Goal: Task Accomplishment & Management: Complete application form

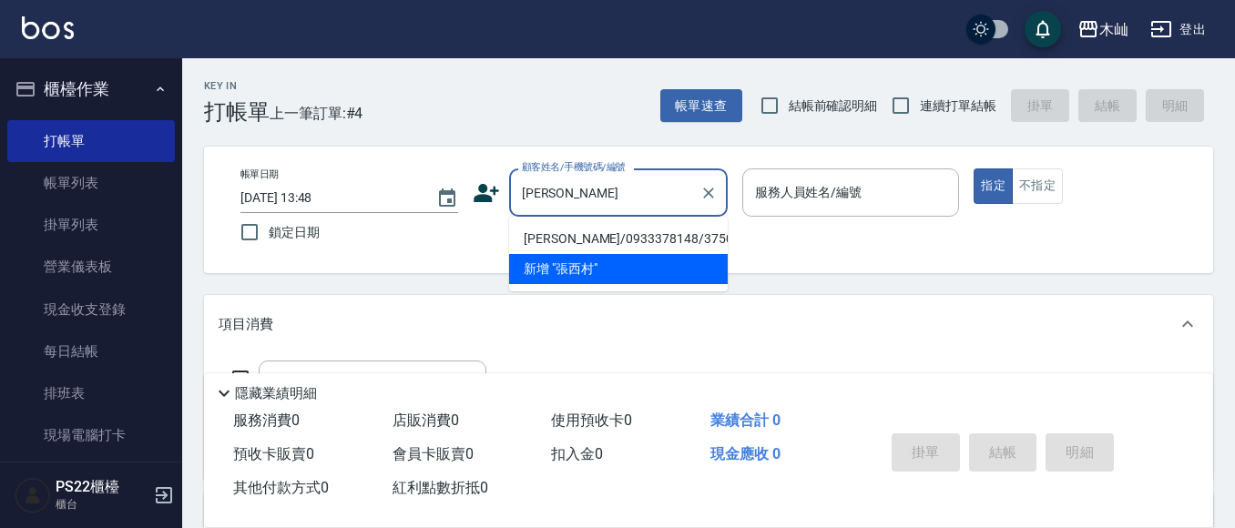
click at [672, 231] on li "[PERSON_NAME]/0933378148/3750" at bounding box center [618, 239] width 219 height 30
type input "[PERSON_NAME]/0933378148/3750"
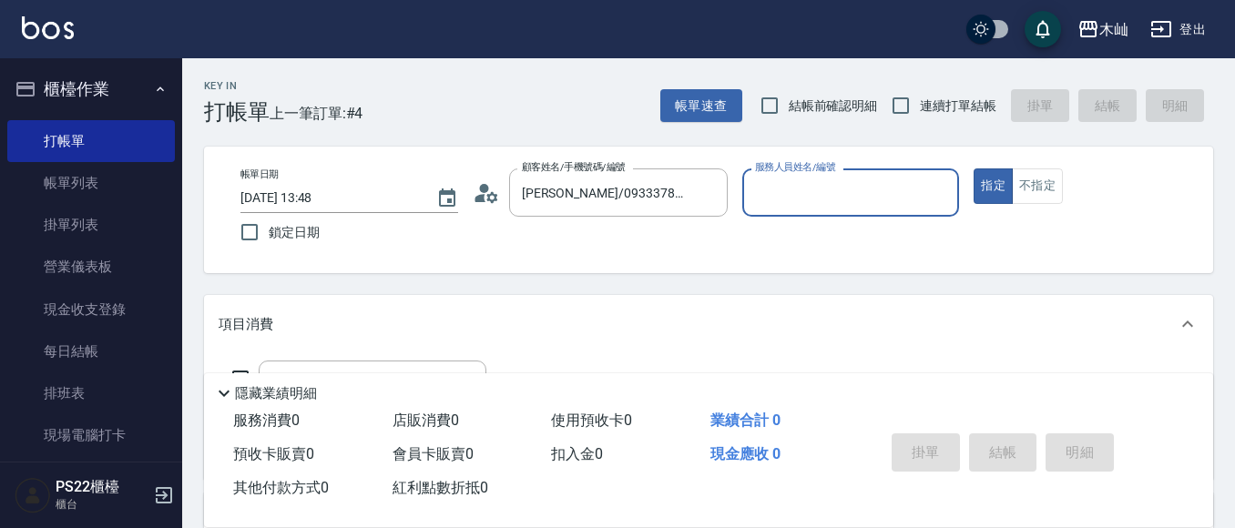
type input "雅芳-012"
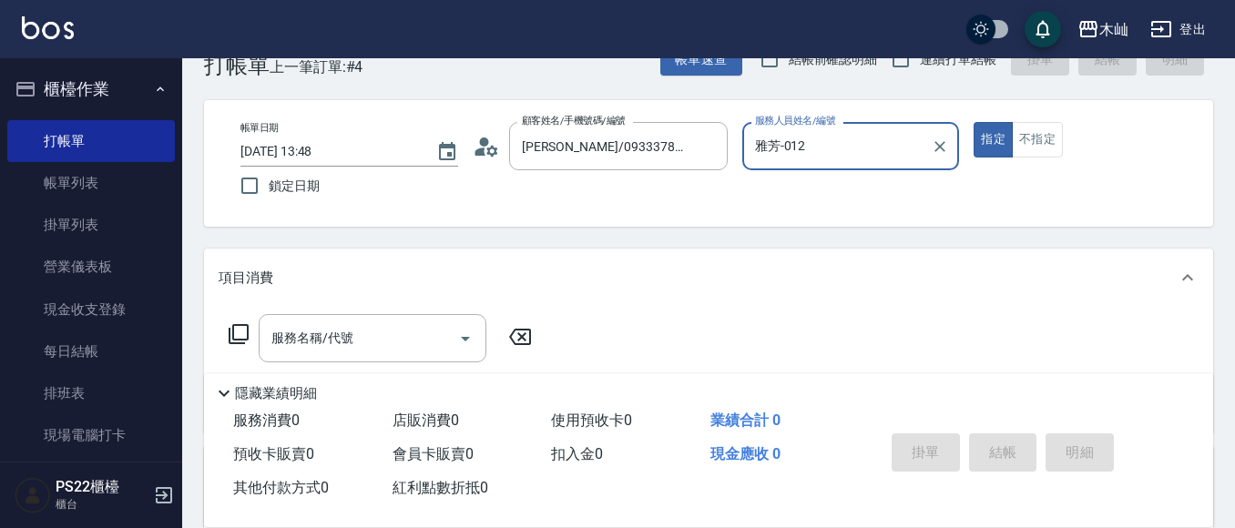
scroll to position [91, 0]
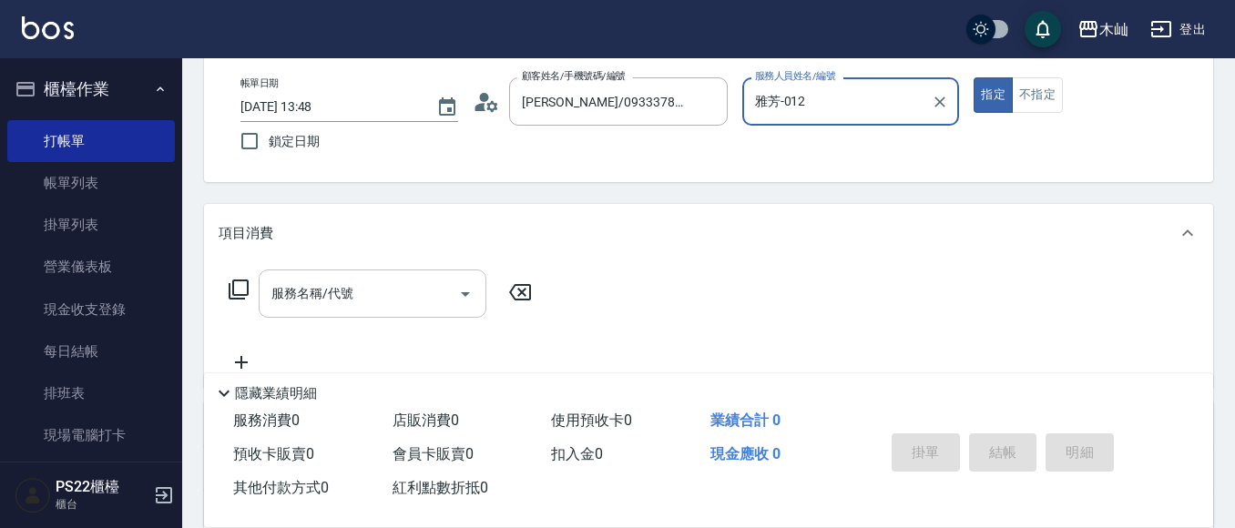
click at [369, 285] on input "服務名稱/代號" at bounding box center [359, 294] width 184 height 32
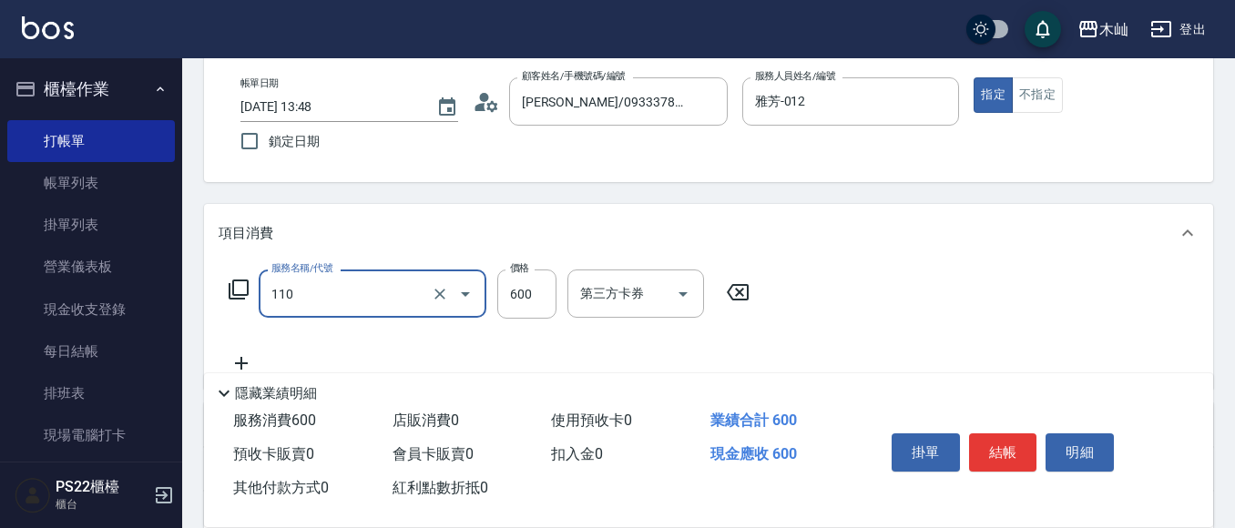
type input "精油洗+去角質(抗油)(110)"
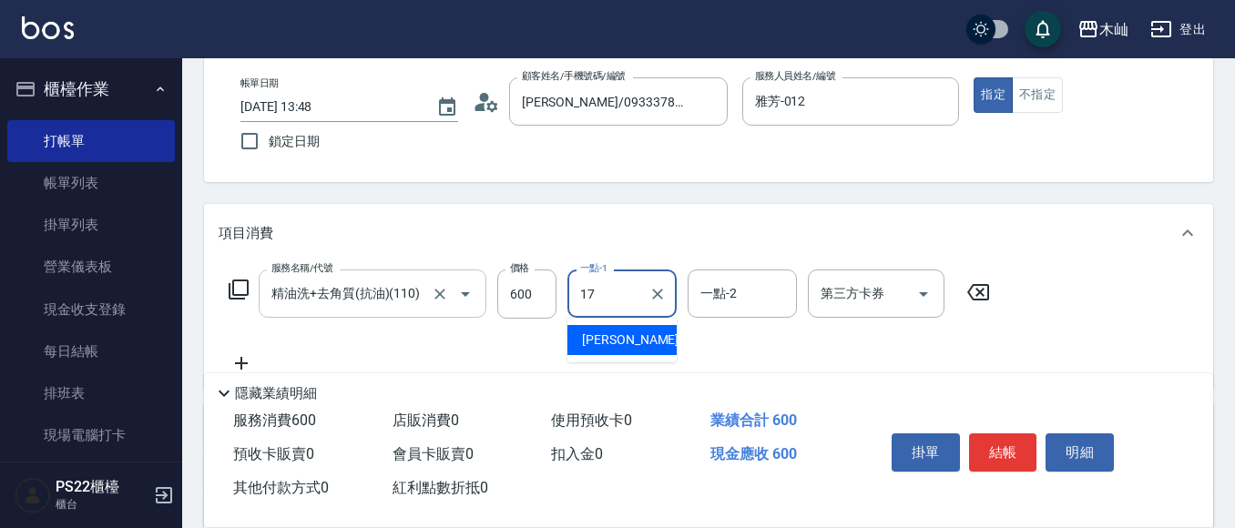
type input "[PERSON_NAME]-17"
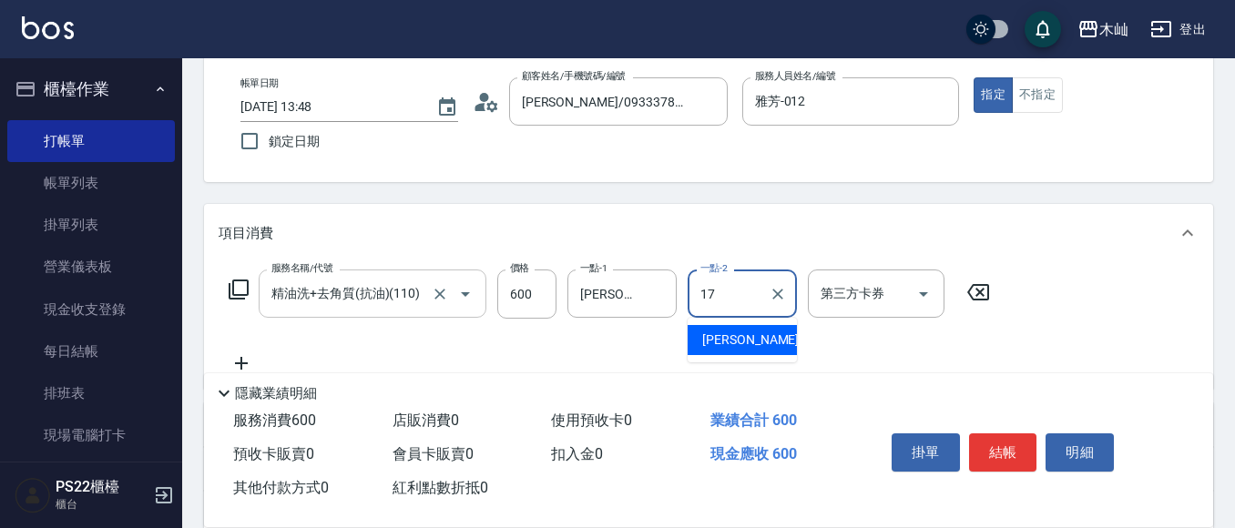
type input "[PERSON_NAME]-17"
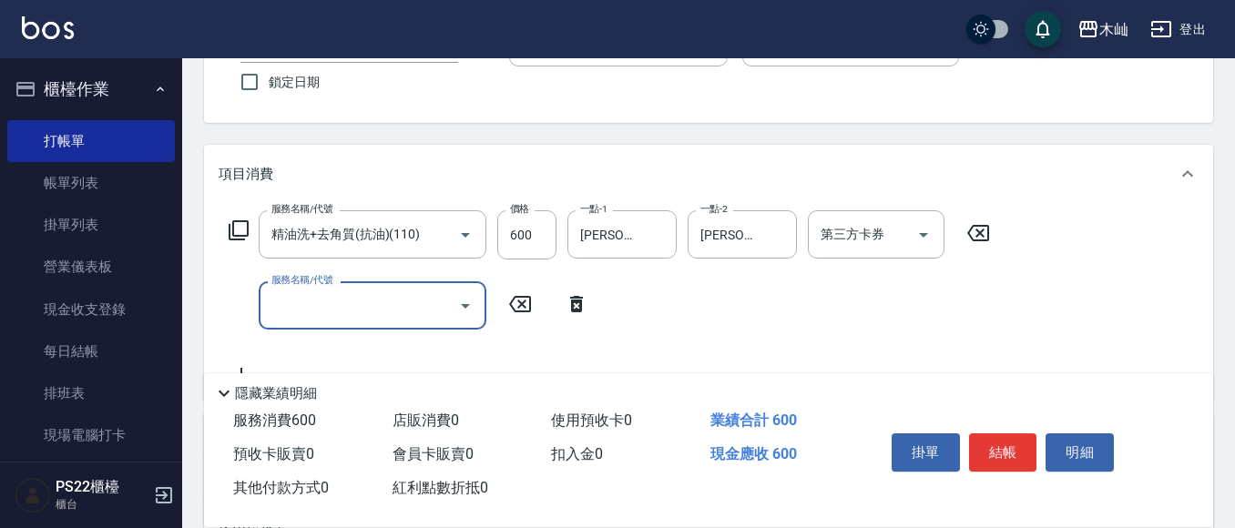
scroll to position [182, 0]
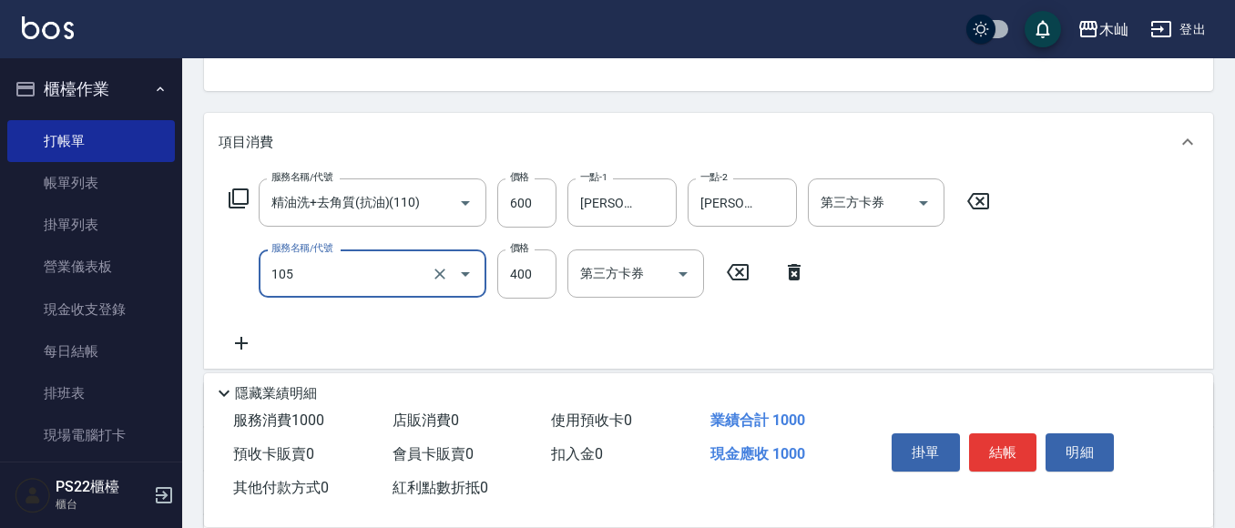
type input "A級單剪(105)"
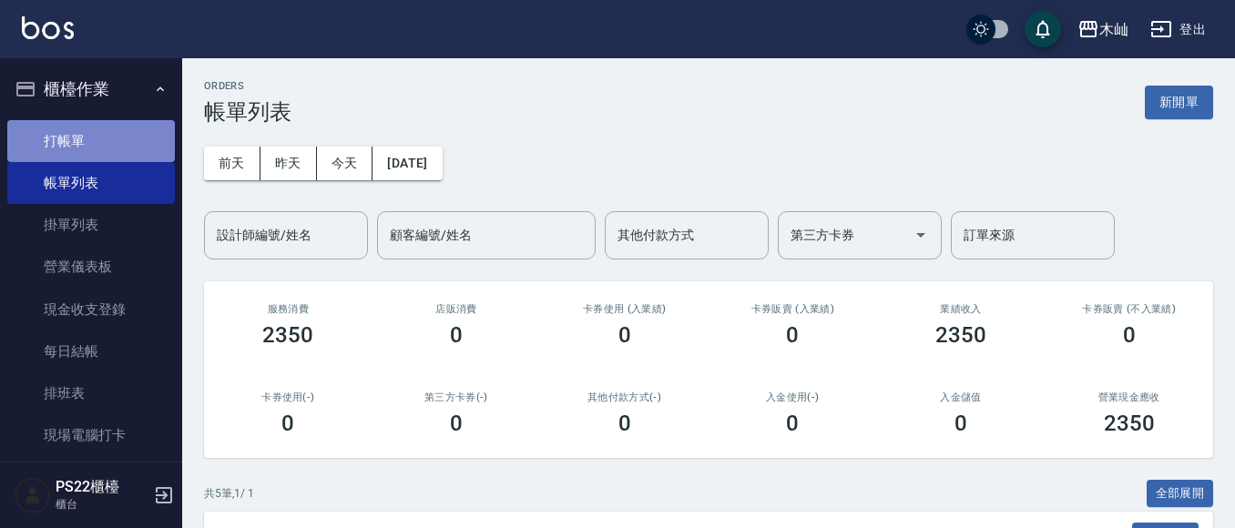
click at [139, 137] on link "打帳單" at bounding box center [91, 141] width 168 height 42
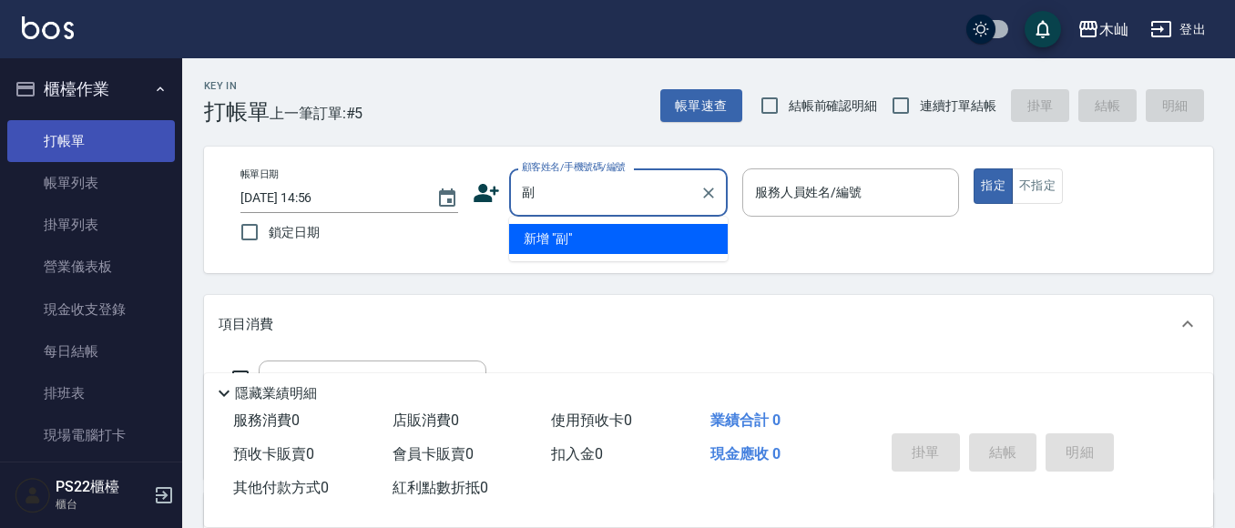
type input "覆"
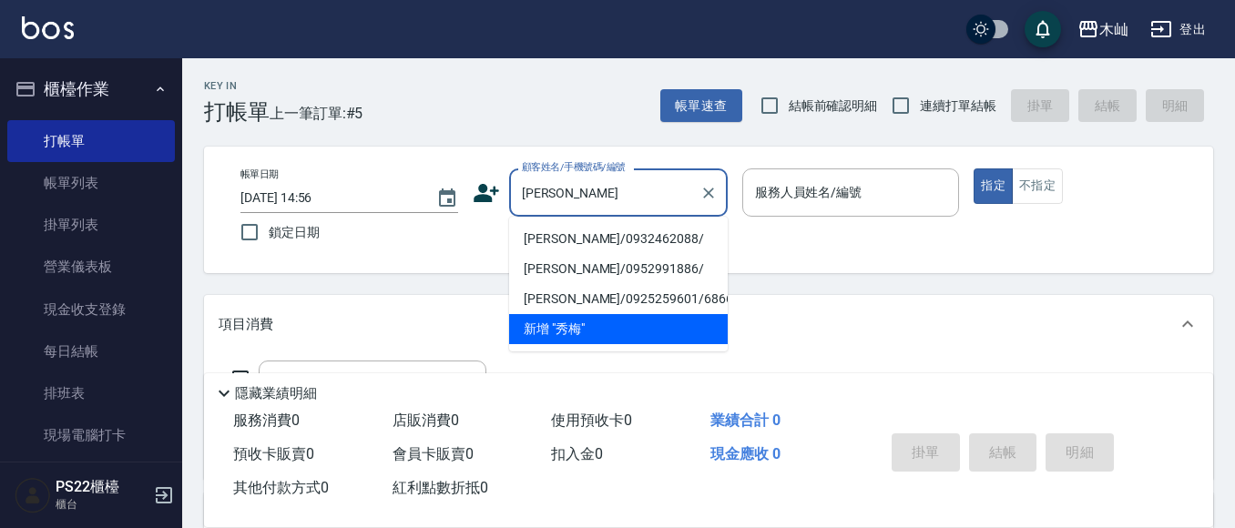
click at [532, 237] on li "[PERSON_NAME]/0932462088/" at bounding box center [618, 239] width 219 height 30
type input "[PERSON_NAME]/0932462088/"
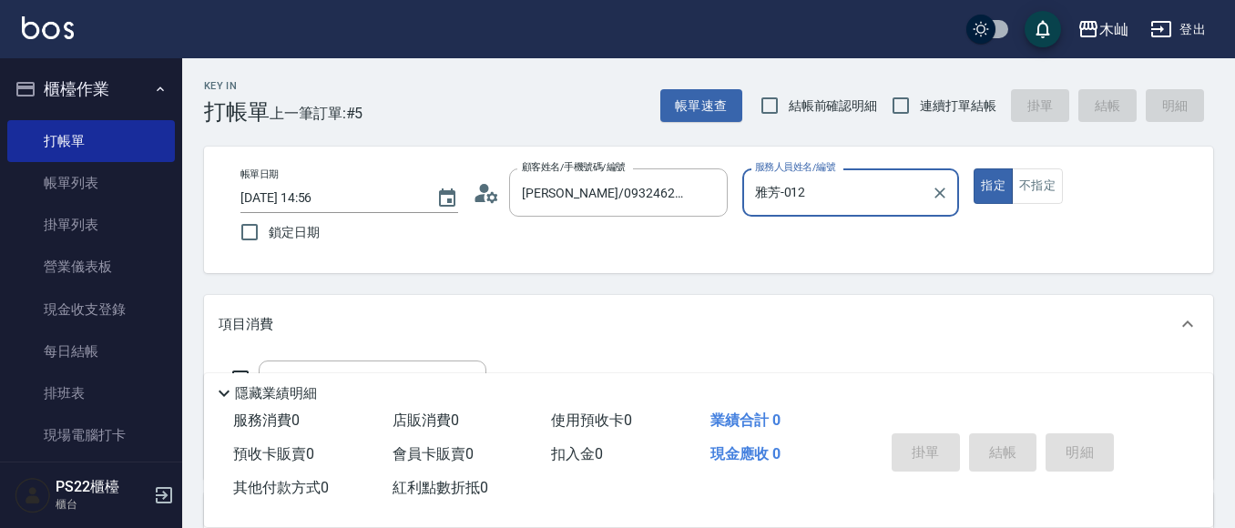
type input "雅芳-012"
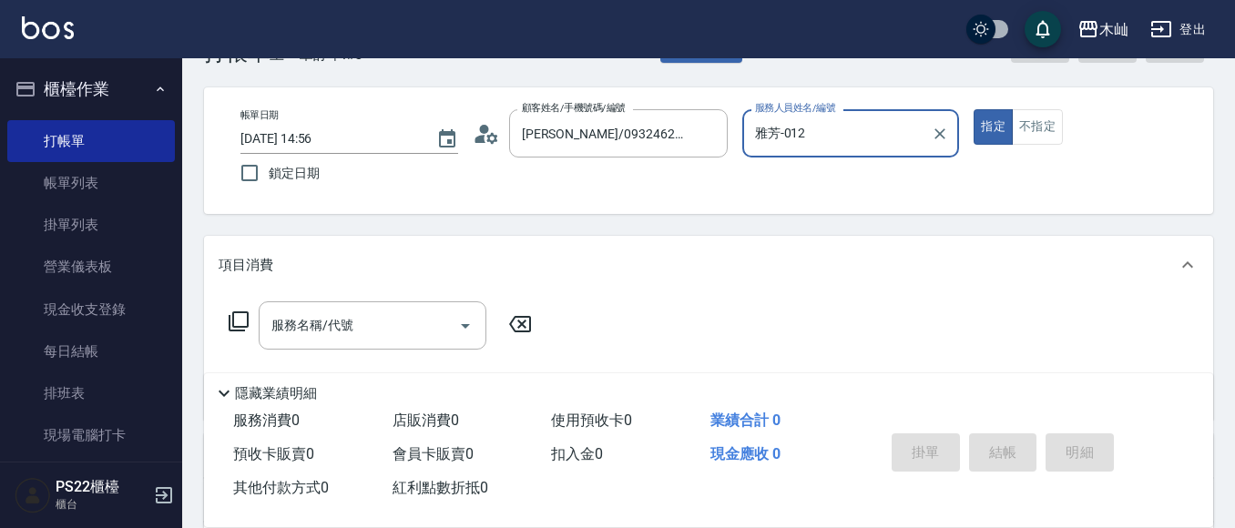
scroll to position [91, 0]
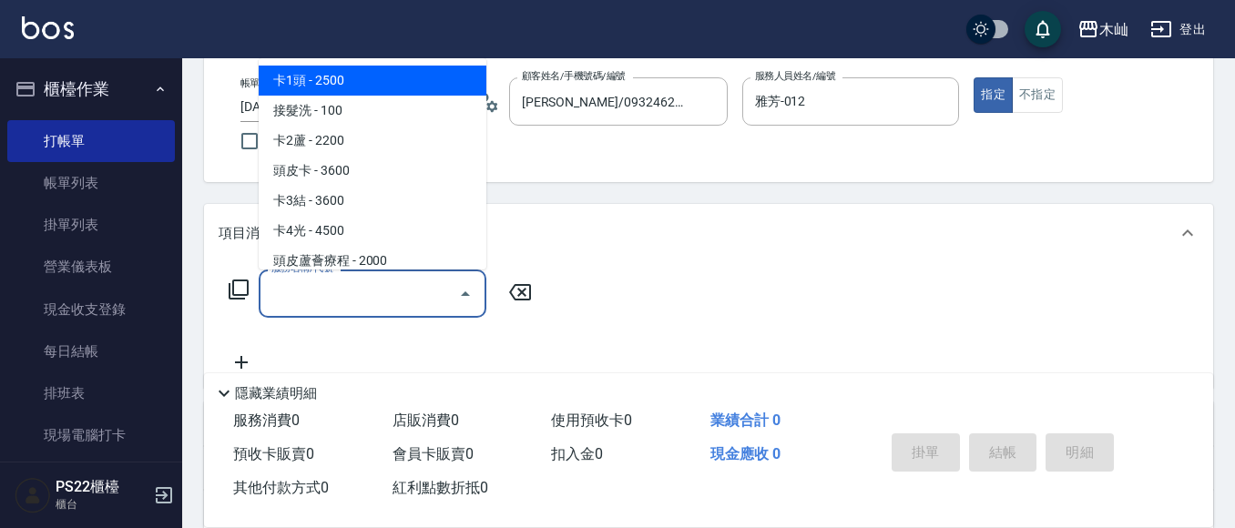
click at [399, 283] on input "服務名稱/代號" at bounding box center [359, 294] width 184 height 32
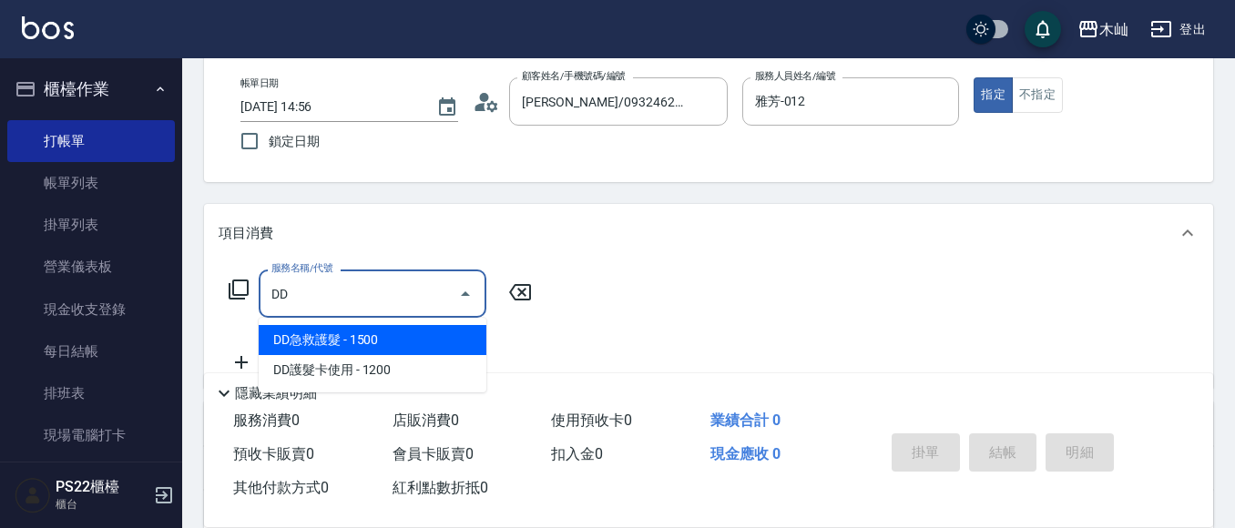
click at [378, 339] on span "DD急救護髮 - 1500" at bounding box center [373, 340] width 228 height 30
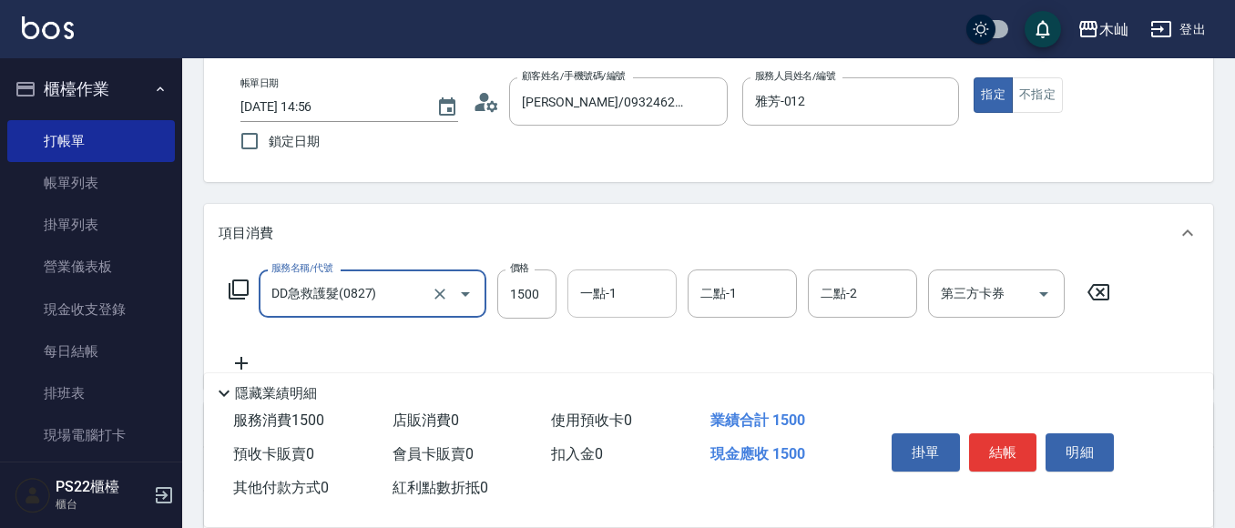
type input "DD急救護髮(0827)"
click at [614, 280] on input "一點-1" at bounding box center [621, 294] width 93 height 32
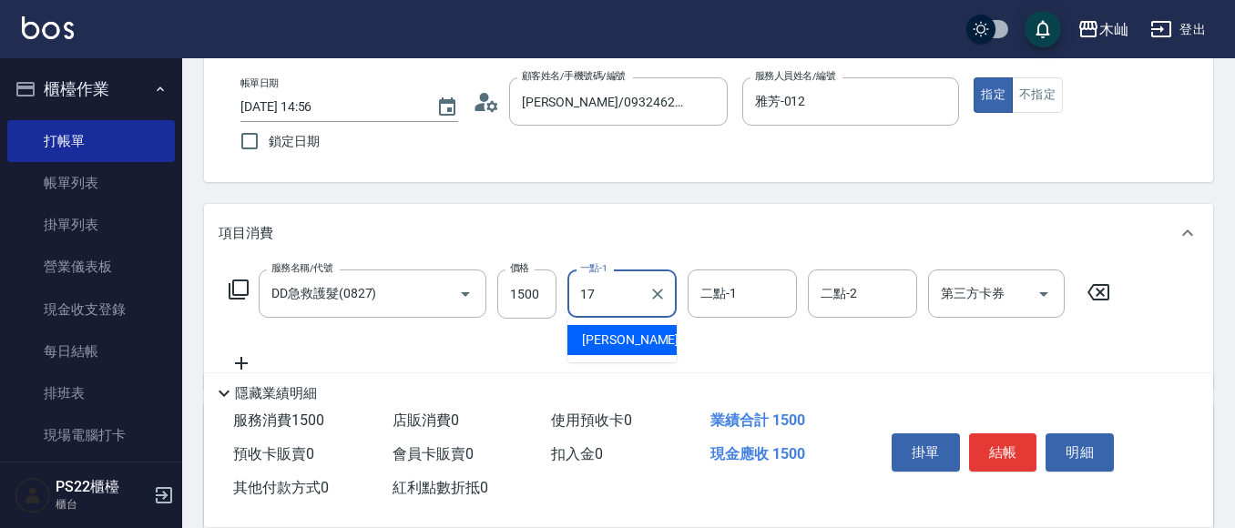
type input "[PERSON_NAME]-17"
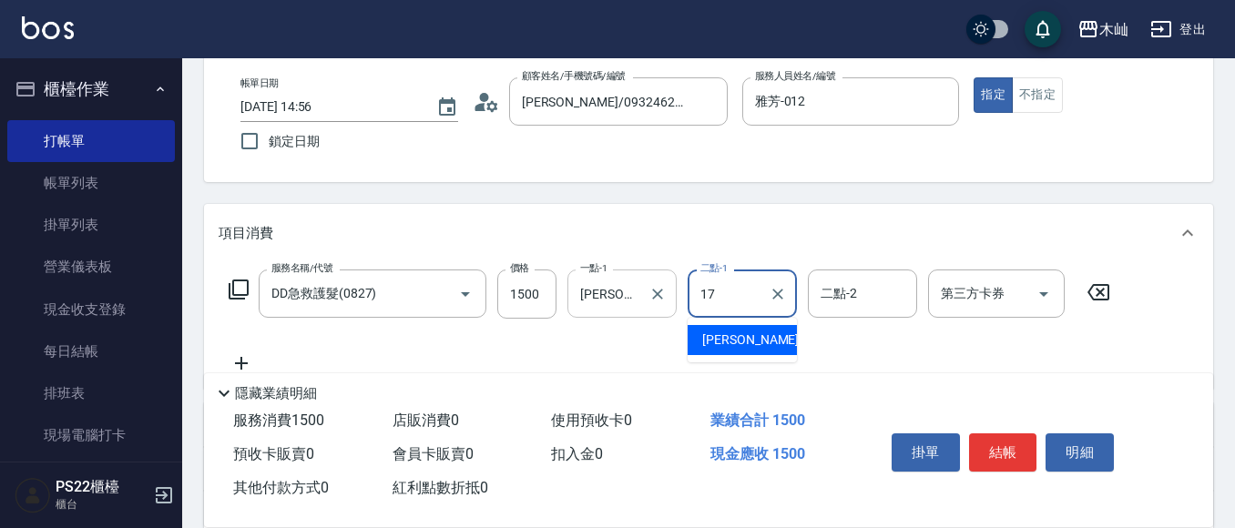
type input "[PERSON_NAME]-17"
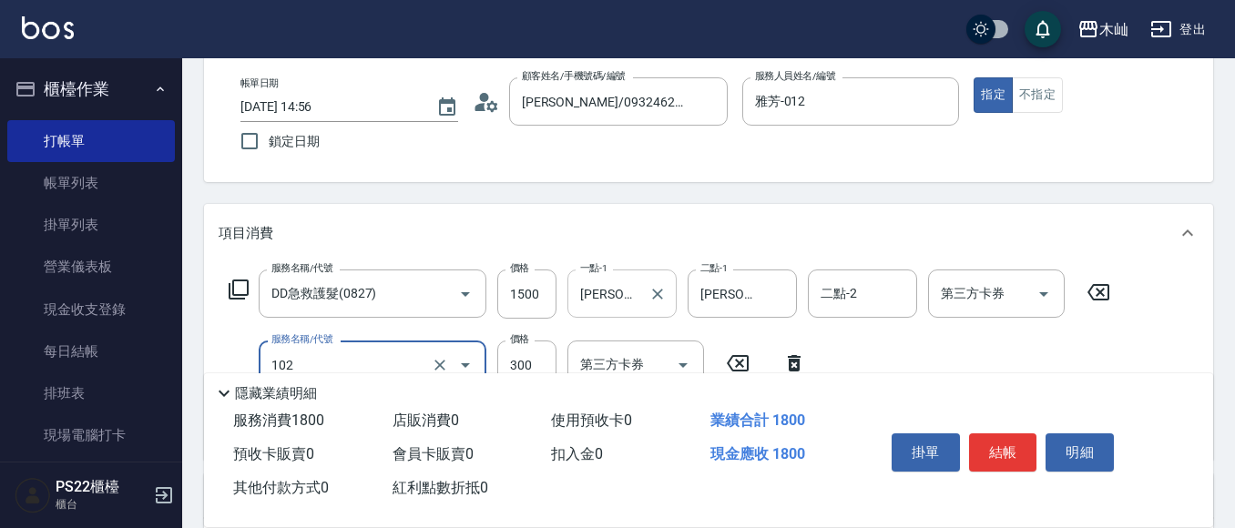
type input "精油洗髮(102)"
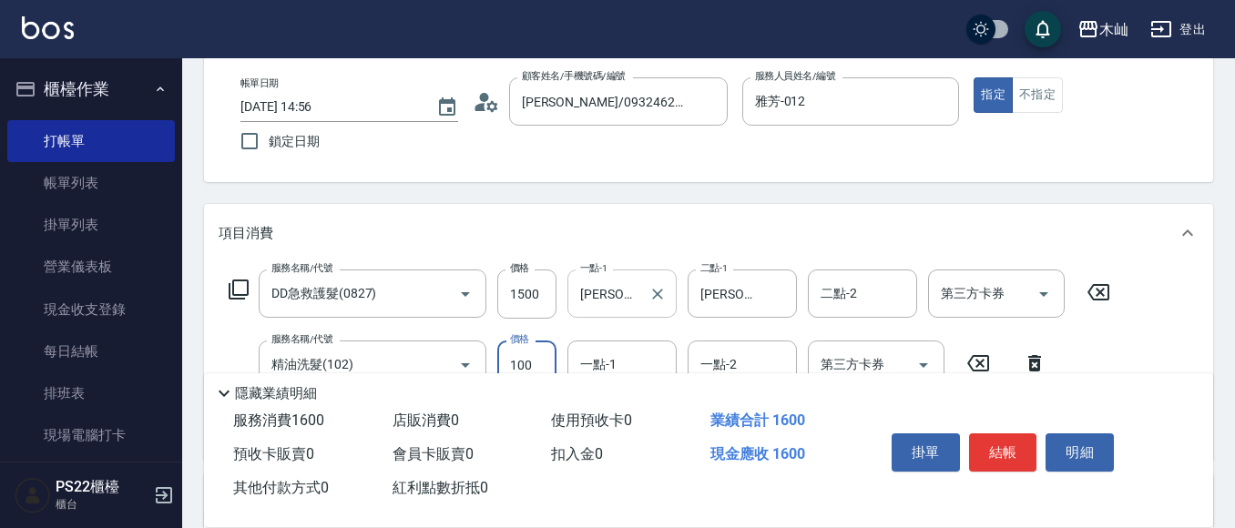
type input "100"
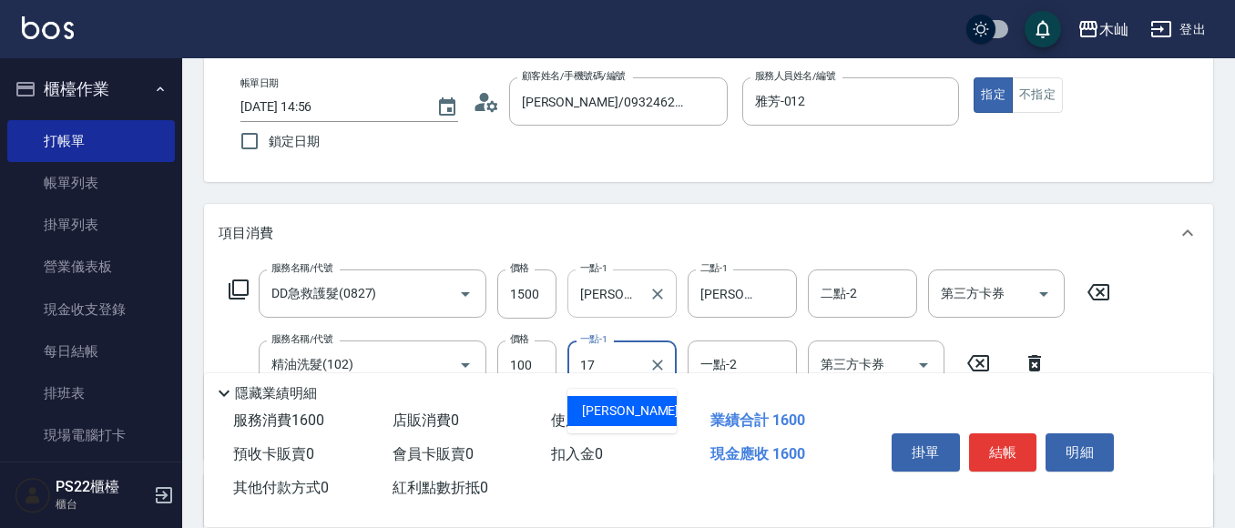
type input "[PERSON_NAME]-17"
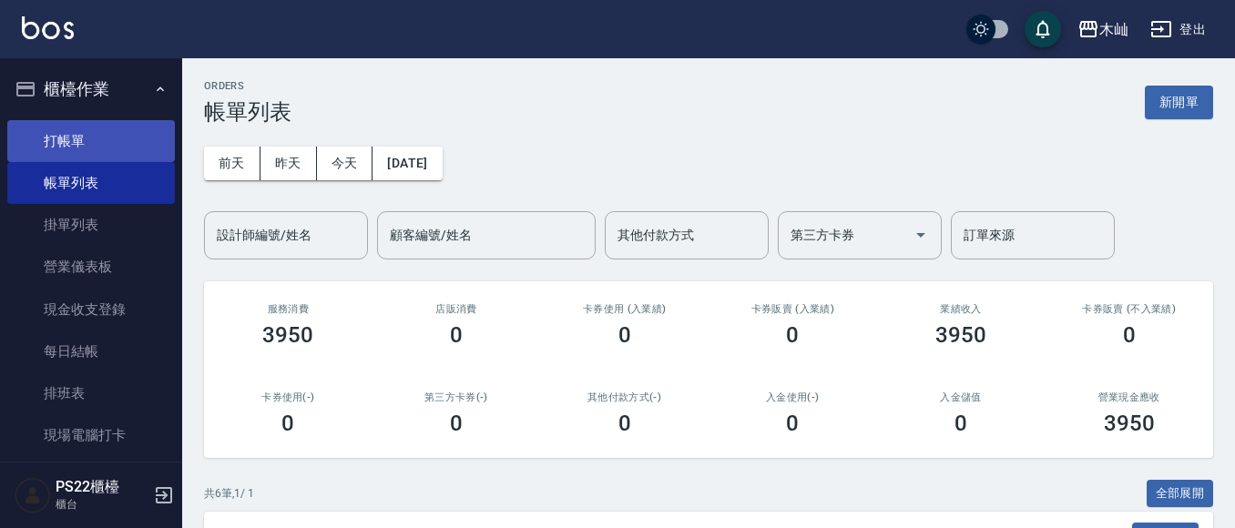
click at [134, 148] on link "打帳單" at bounding box center [91, 141] width 168 height 42
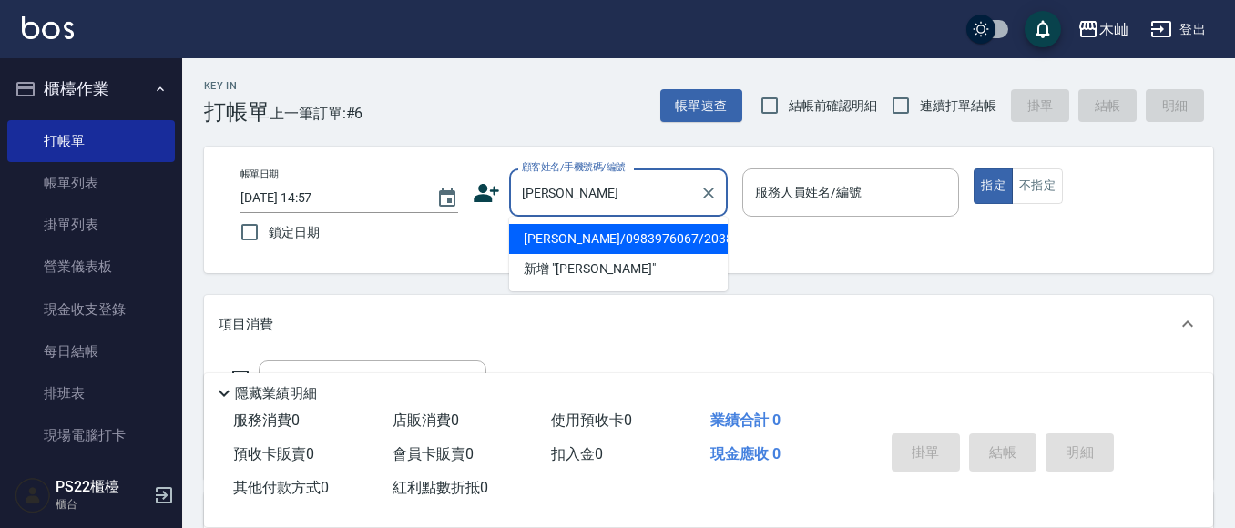
click at [576, 234] on li "[PERSON_NAME]/0983976067/20380" at bounding box center [618, 239] width 219 height 30
type input "[PERSON_NAME]/0983976067/20380"
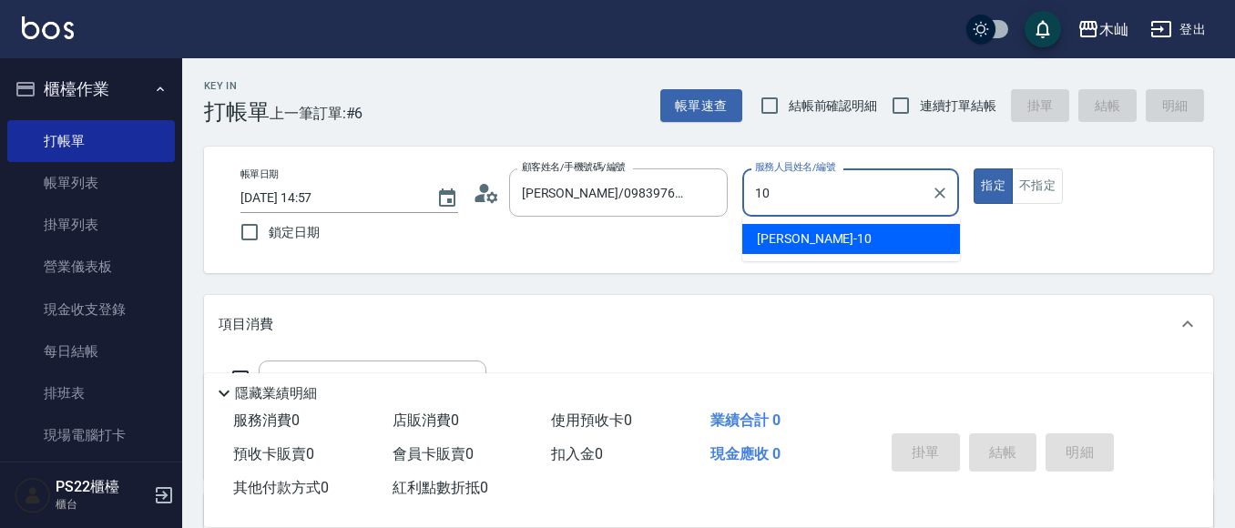
type input "小愛-10"
type button "true"
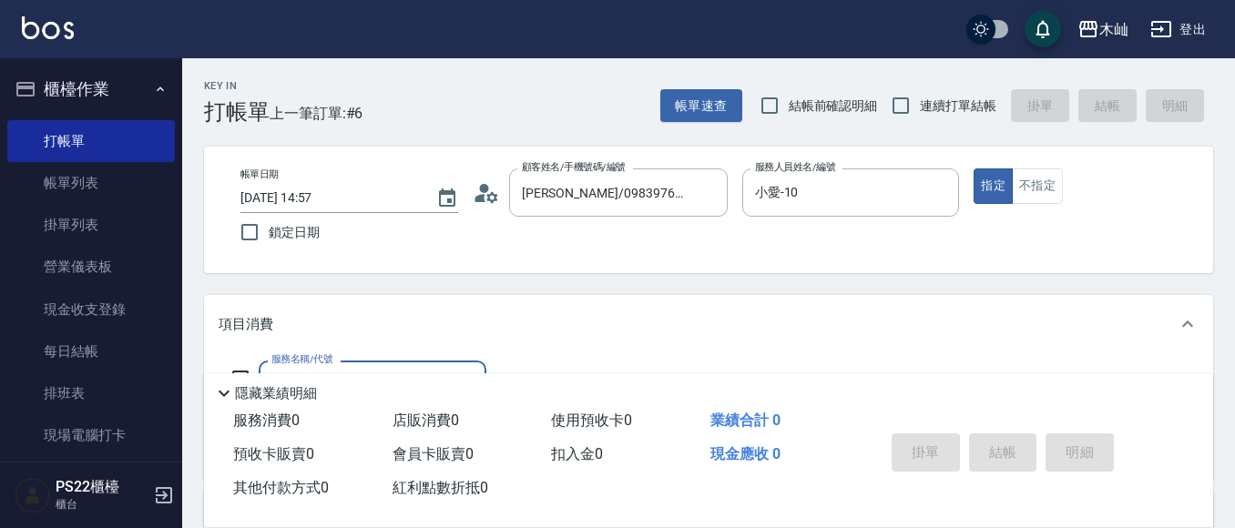
scroll to position [91, 0]
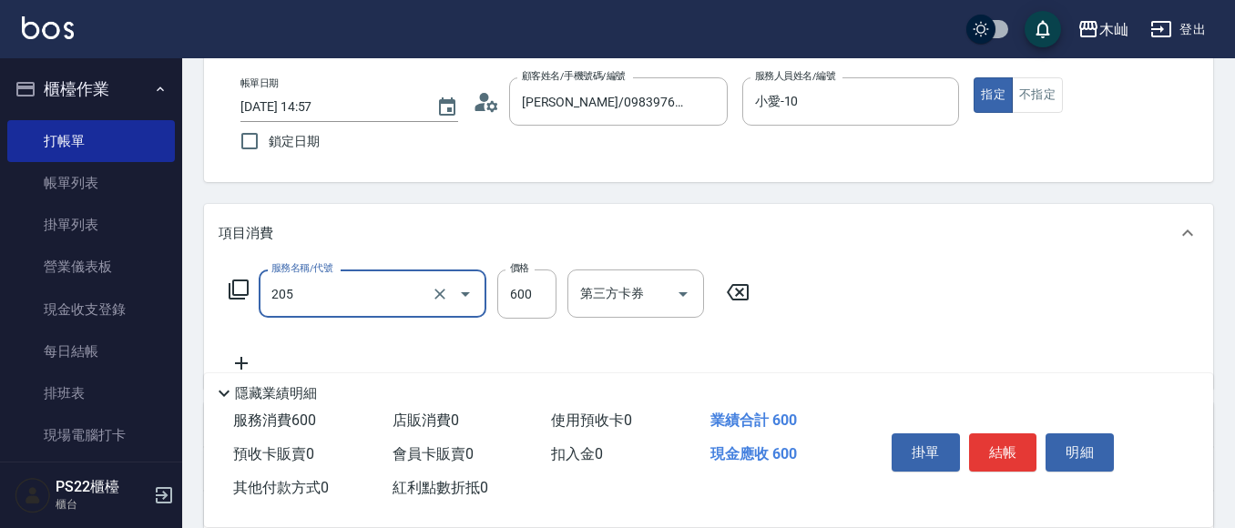
type input "A級洗剪(205)"
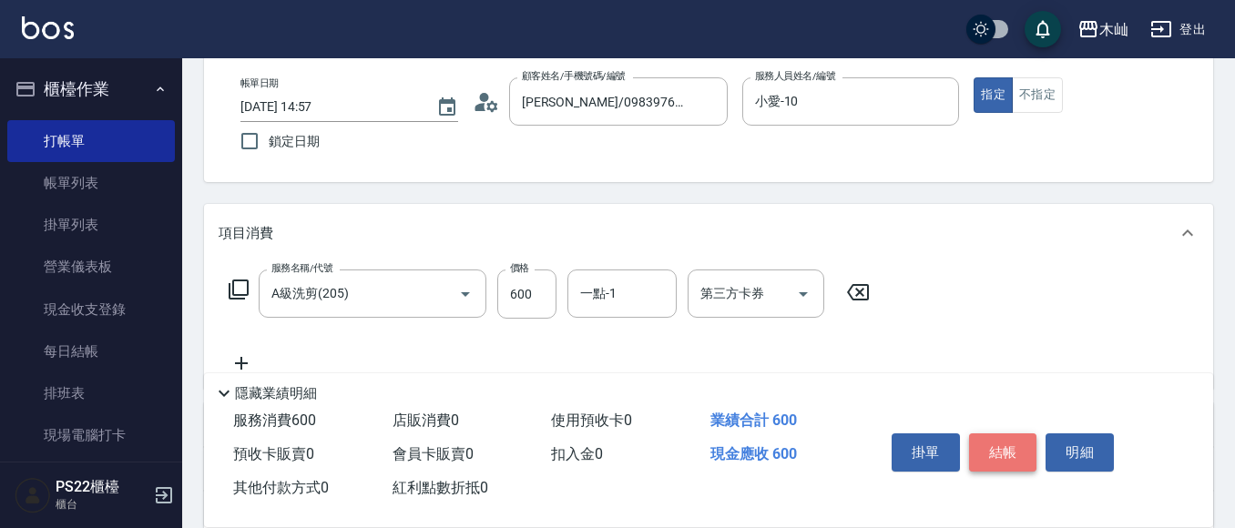
click at [977, 441] on button "結帳" at bounding box center [1003, 452] width 68 height 38
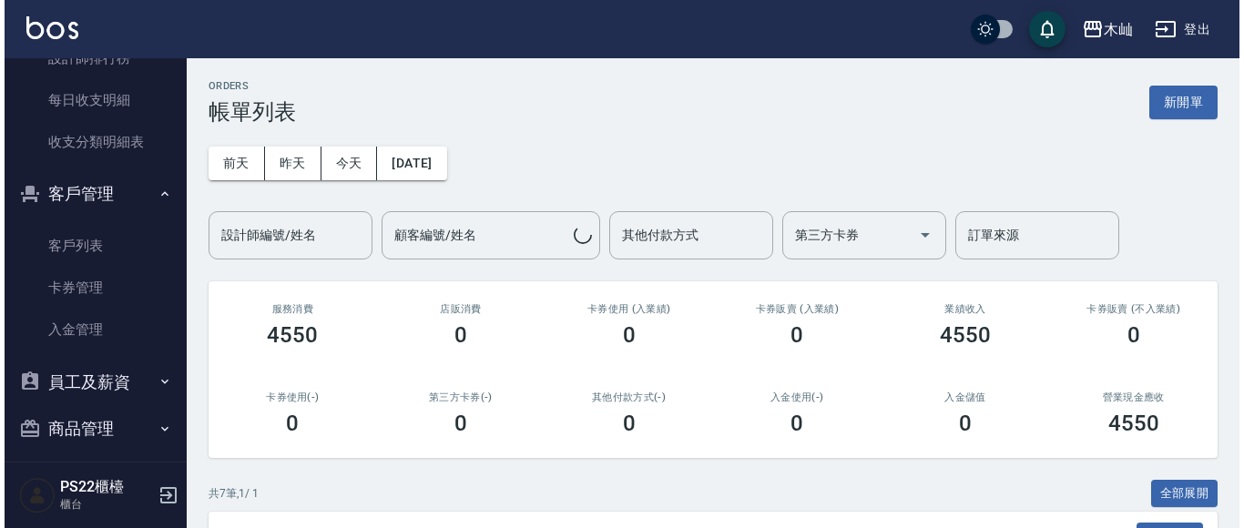
scroll to position [910, 0]
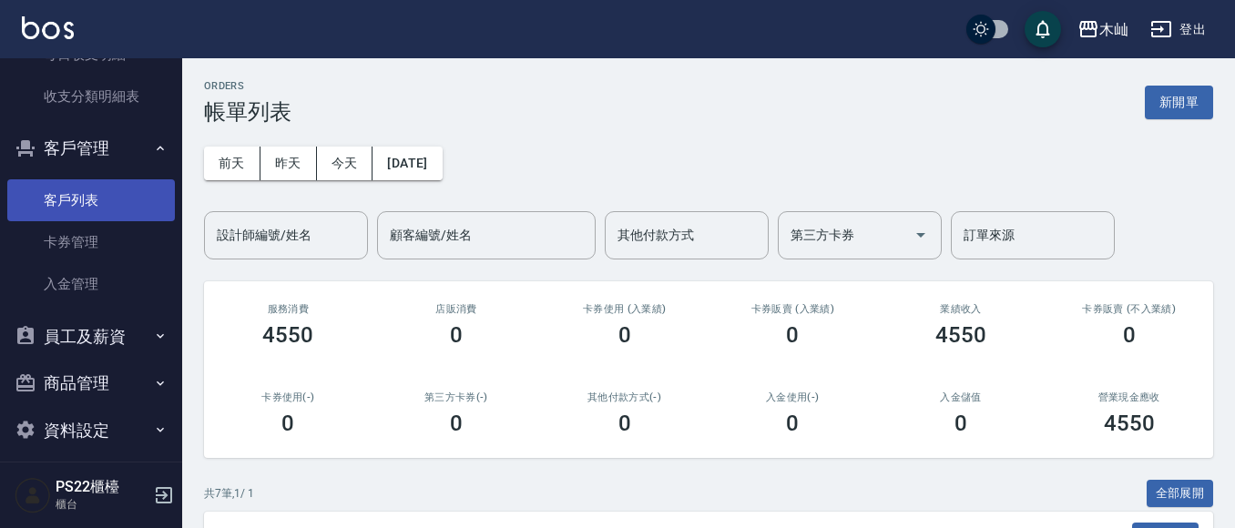
click at [76, 198] on link "客戶列表" at bounding box center [91, 200] width 168 height 42
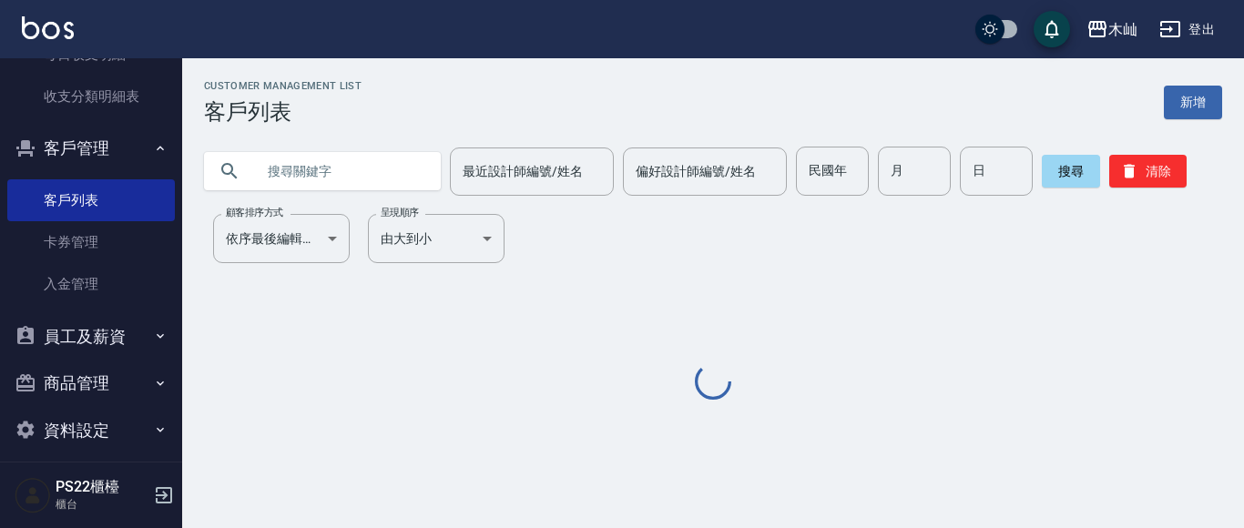
click at [281, 174] on input "text" at bounding box center [340, 171] width 171 height 49
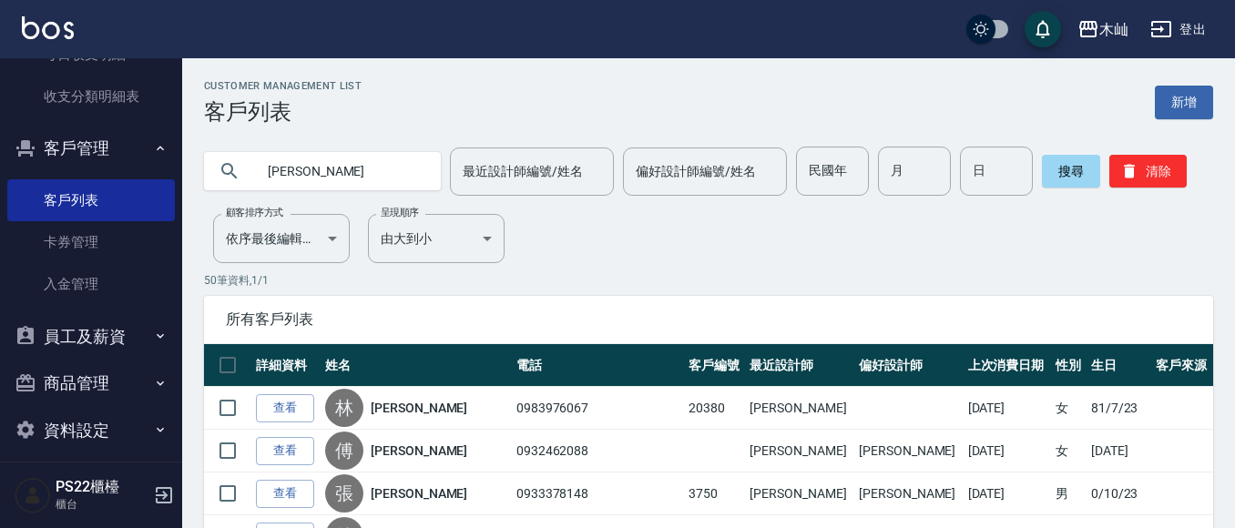
type input "[PERSON_NAME]"
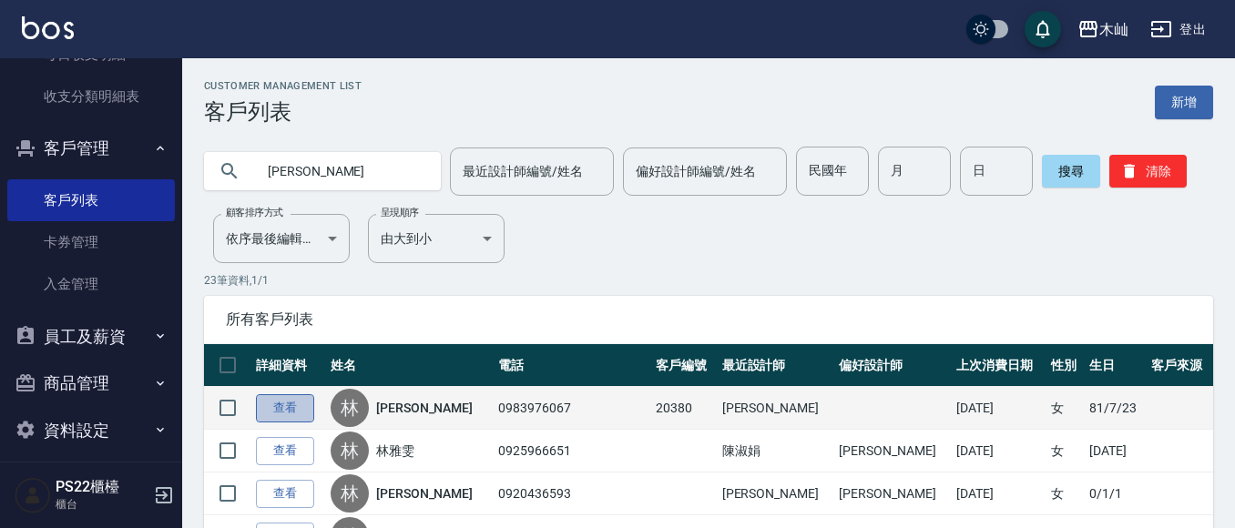
click at [290, 404] on link "查看" at bounding box center [285, 408] width 58 height 28
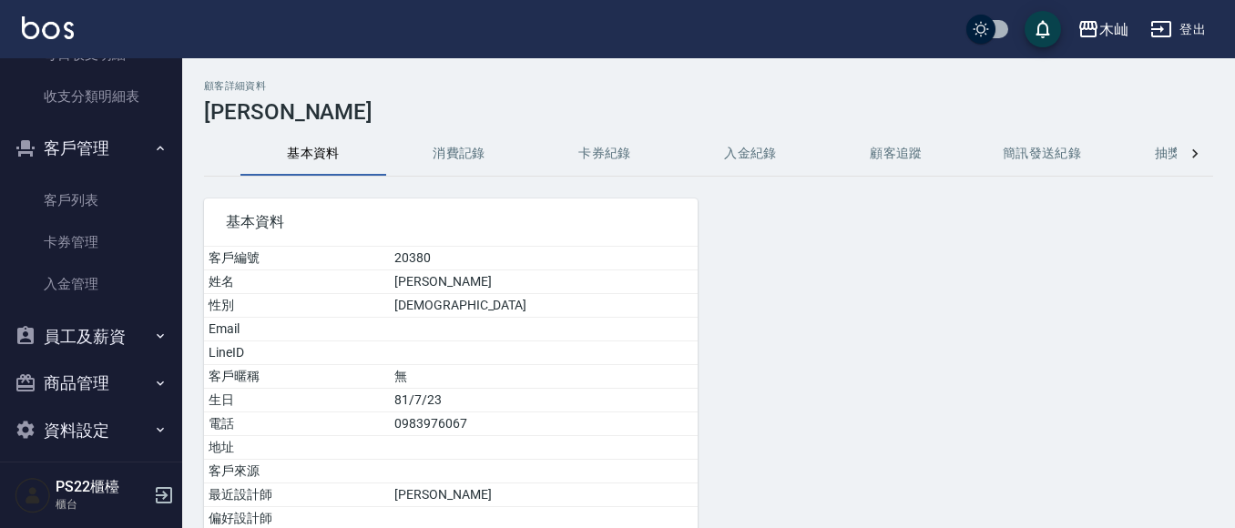
click at [449, 156] on button "消費記錄" at bounding box center [459, 154] width 146 height 44
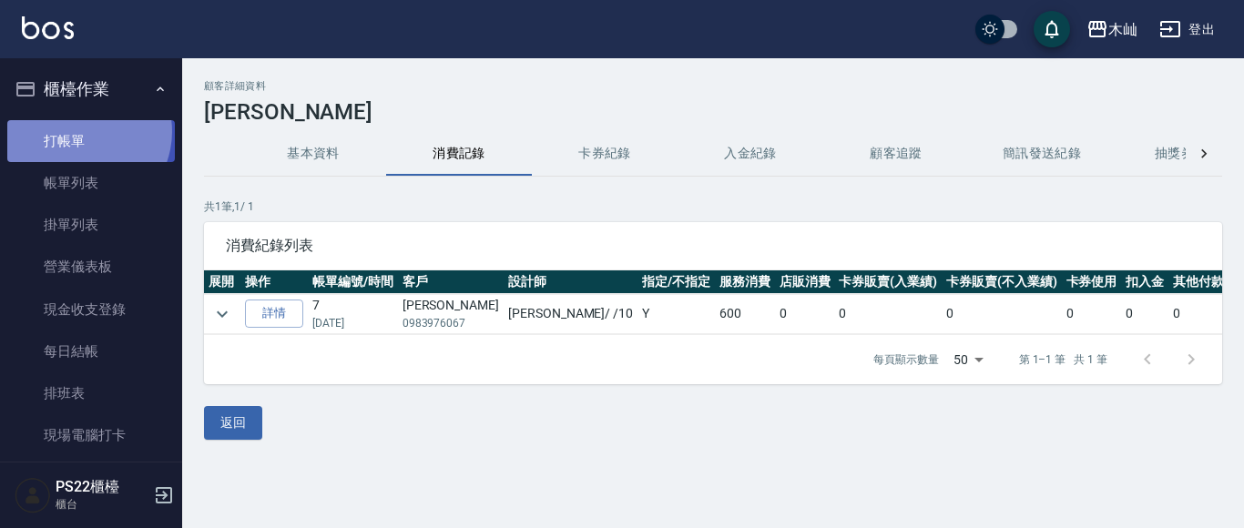
click at [80, 131] on link "打帳單" at bounding box center [91, 141] width 168 height 42
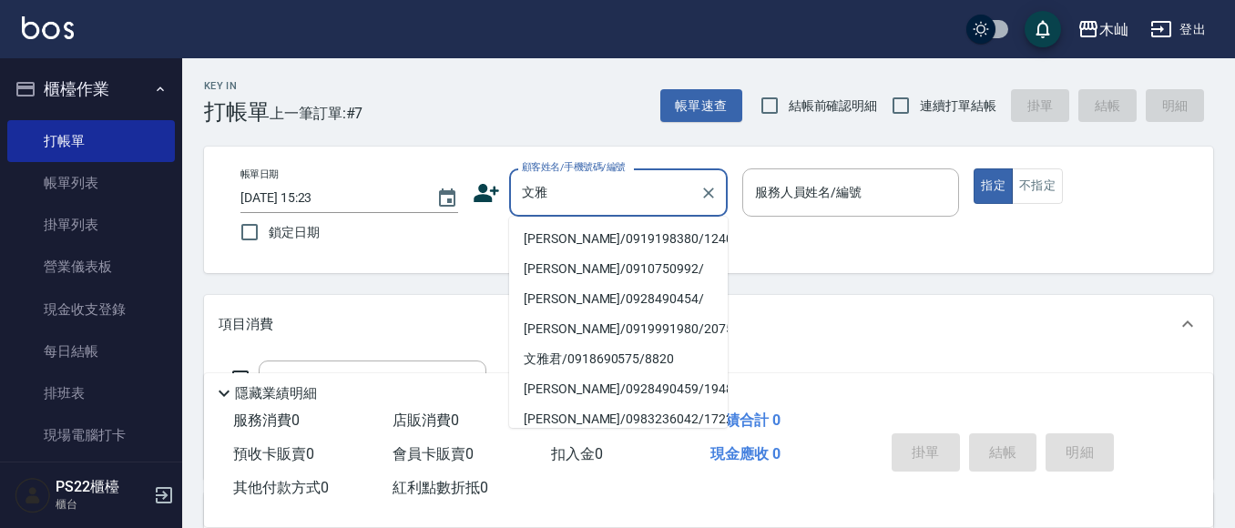
click at [564, 238] on li "[PERSON_NAME]/0919198380/12403" at bounding box center [618, 239] width 219 height 30
type input "[PERSON_NAME]/0919198380/12403"
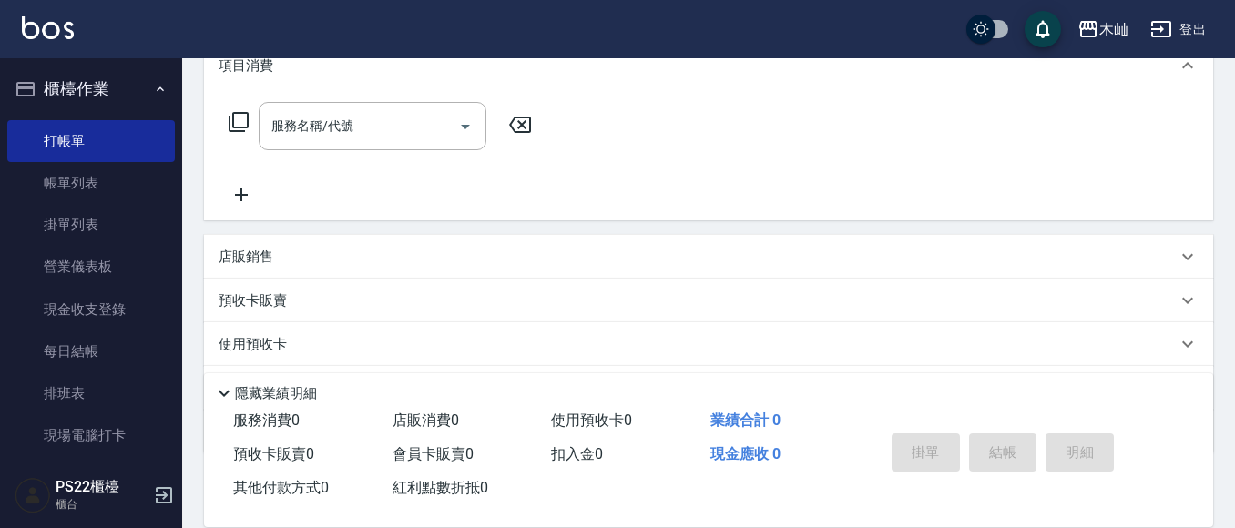
scroll to position [359, 0]
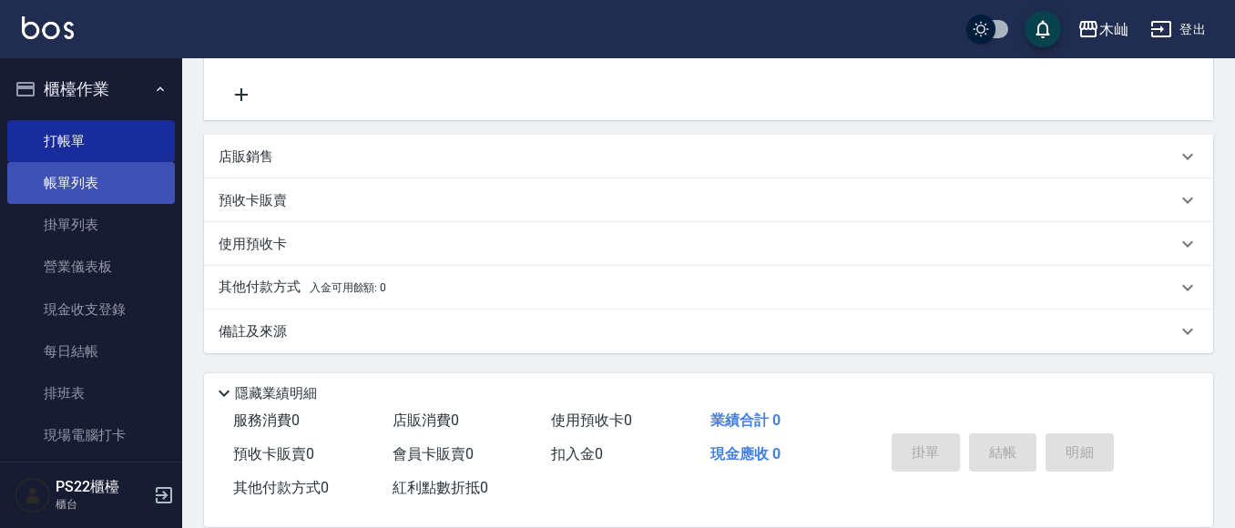
click at [97, 198] on link "帳單列表" at bounding box center [91, 183] width 168 height 42
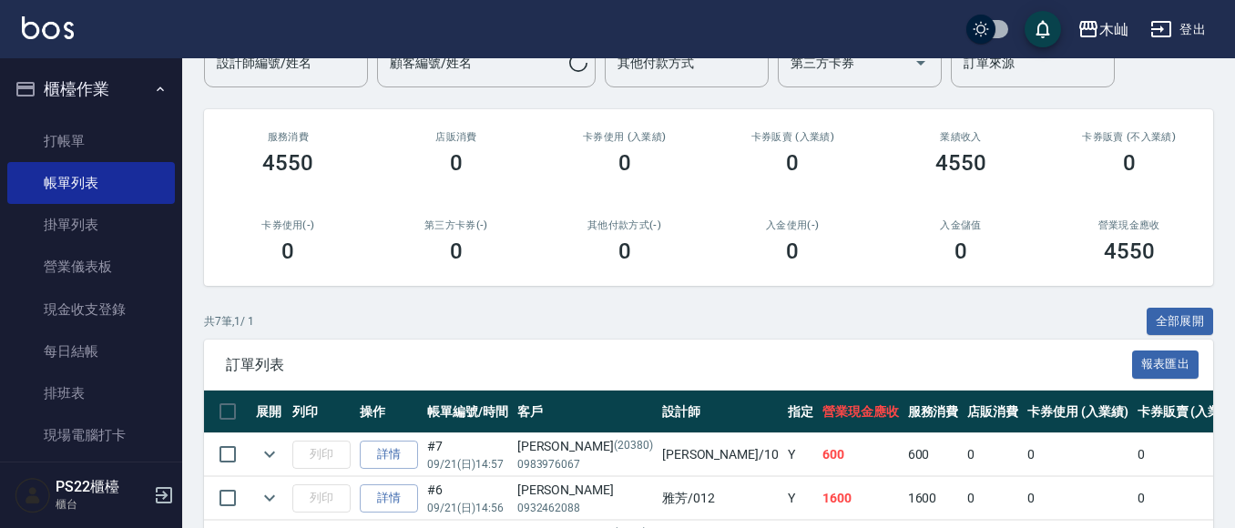
scroll to position [364, 0]
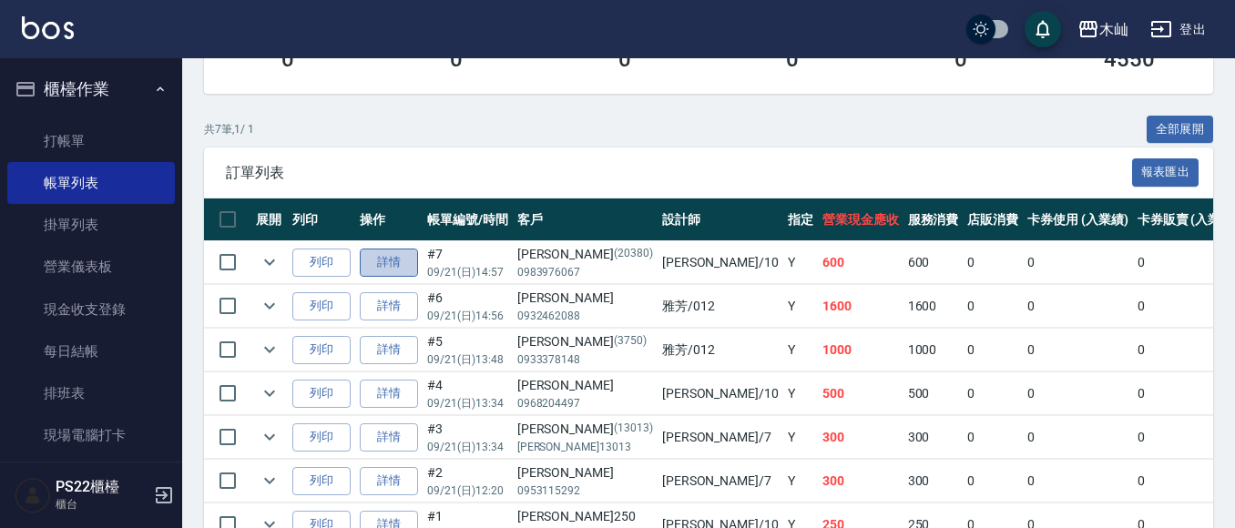
click at [396, 265] on link "詳情" at bounding box center [389, 263] width 58 height 28
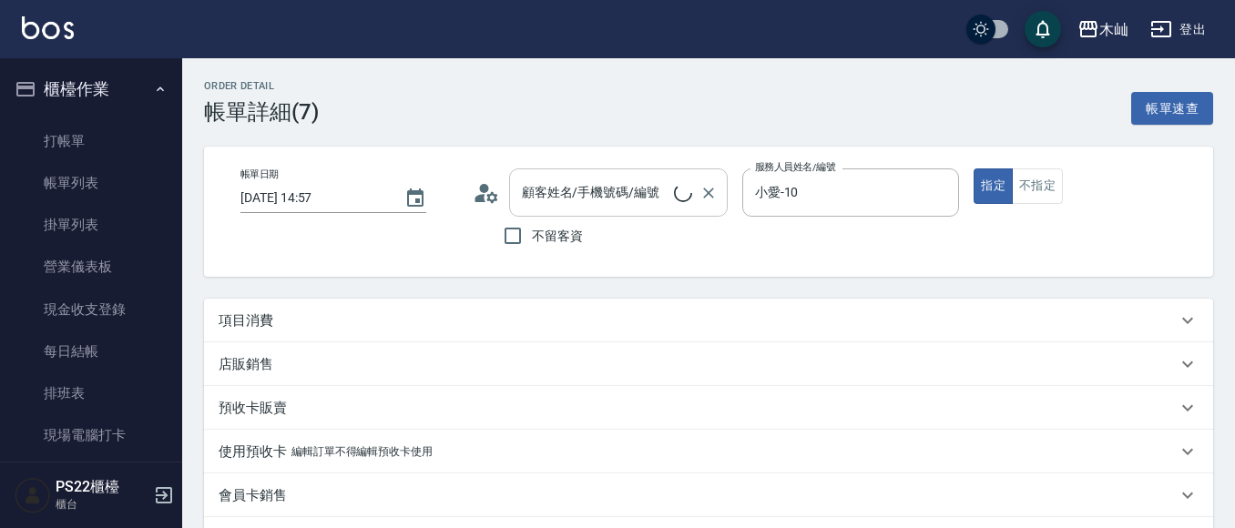
type input "[DATE] 14:57"
type input "小愛-10"
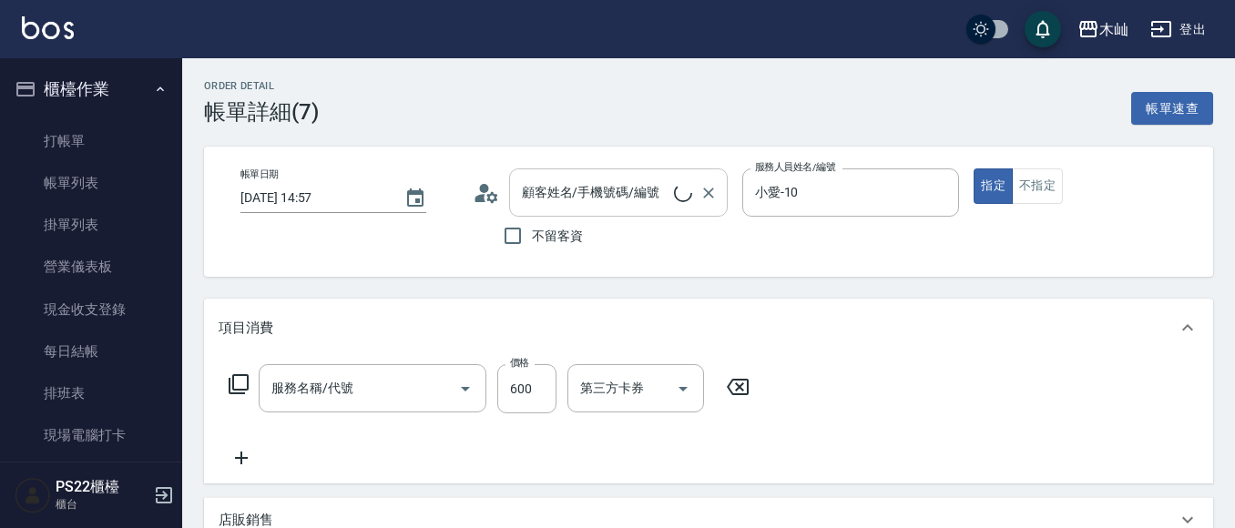
type input "[PERSON_NAME]/0983976067/20380"
type input "A級洗剪(205)"
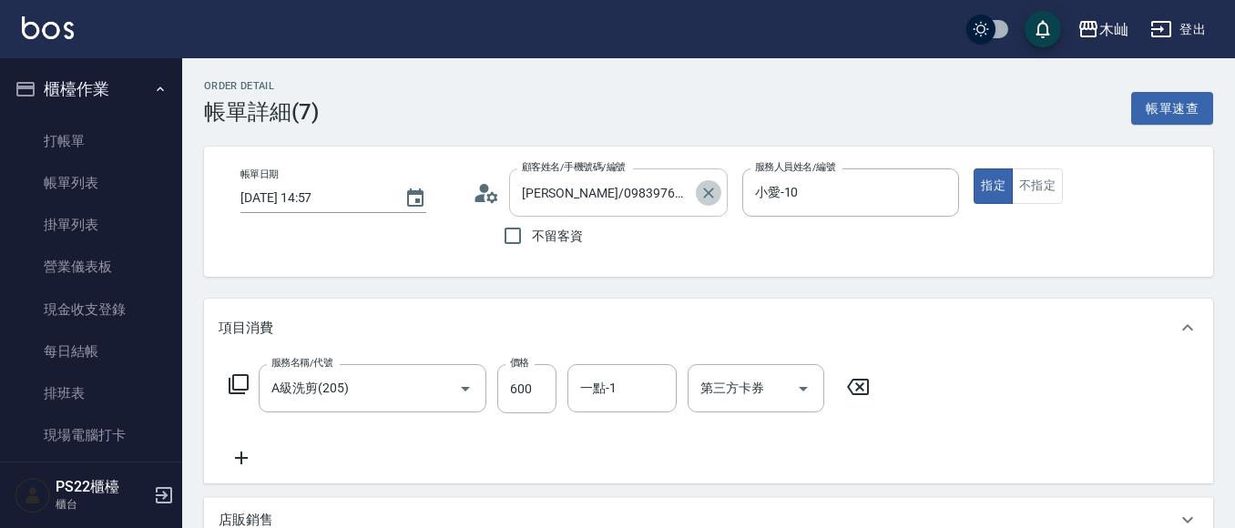
click at [707, 189] on icon "Clear" at bounding box center [708, 193] width 18 height 18
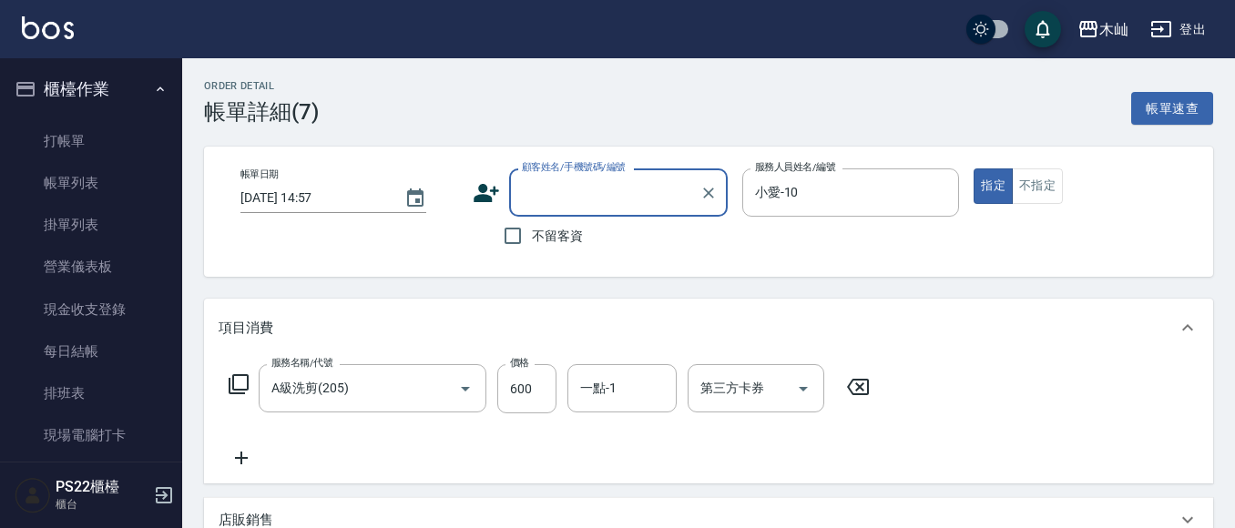
click at [620, 207] on input "顧客姓名/手機號碼/編號" at bounding box center [604, 193] width 175 height 32
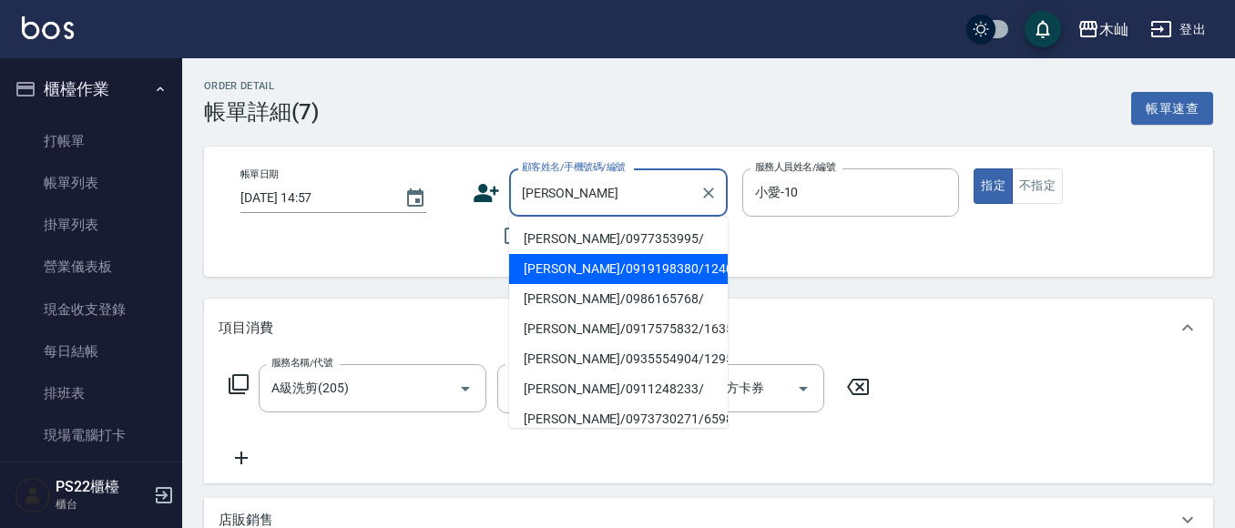
click at [613, 270] on li "[PERSON_NAME]/0919198380/12403" at bounding box center [618, 269] width 219 height 30
type input "[PERSON_NAME]/0919198380/12403"
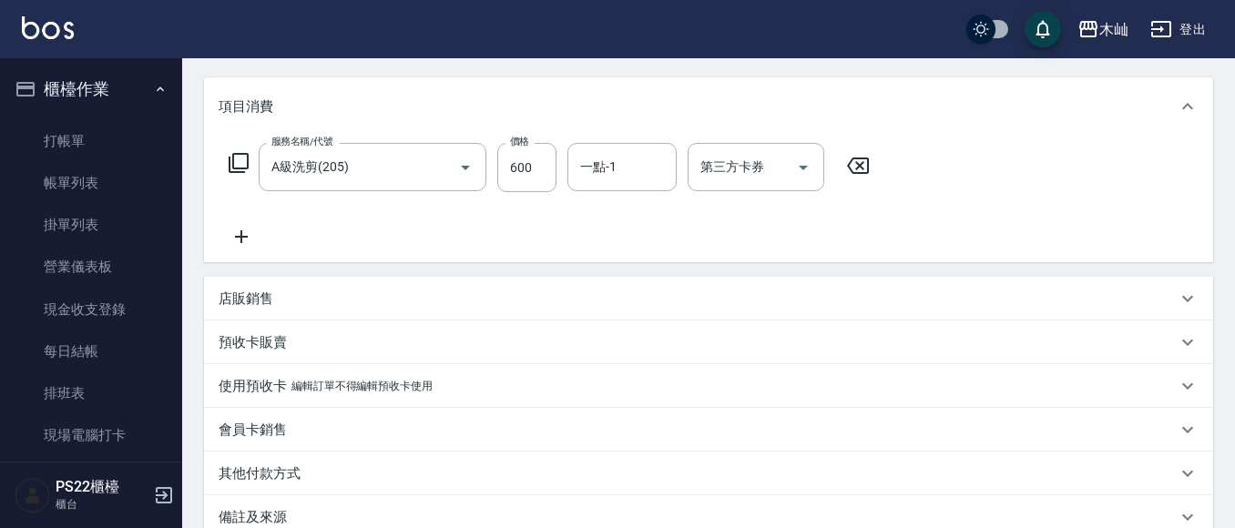
scroll to position [429, 0]
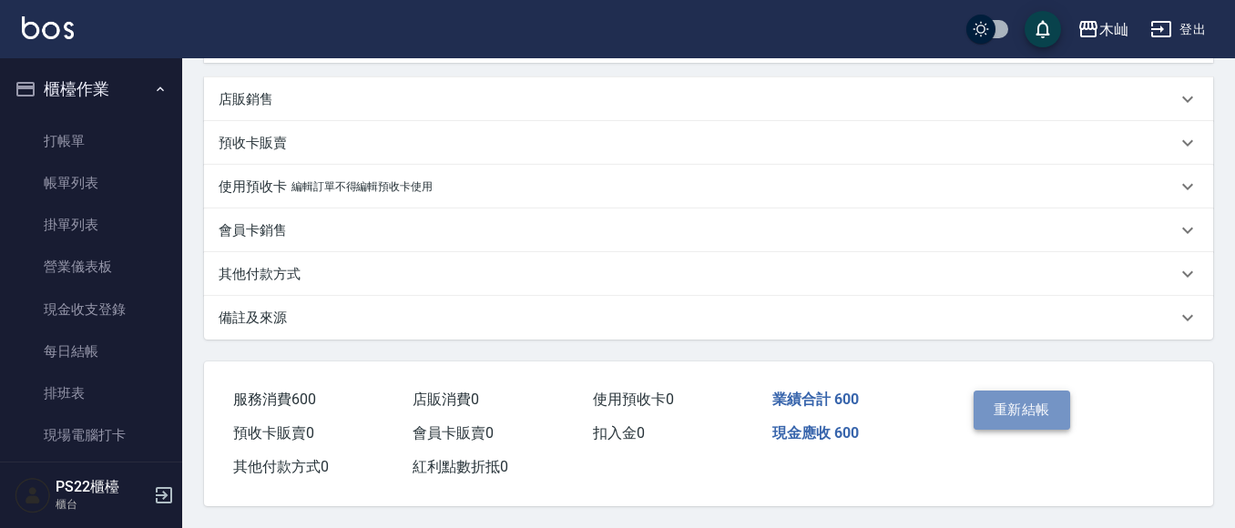
click at [1018, 410] on button "重新結帳" at bounding box center [1021, 410] width 97 height 38
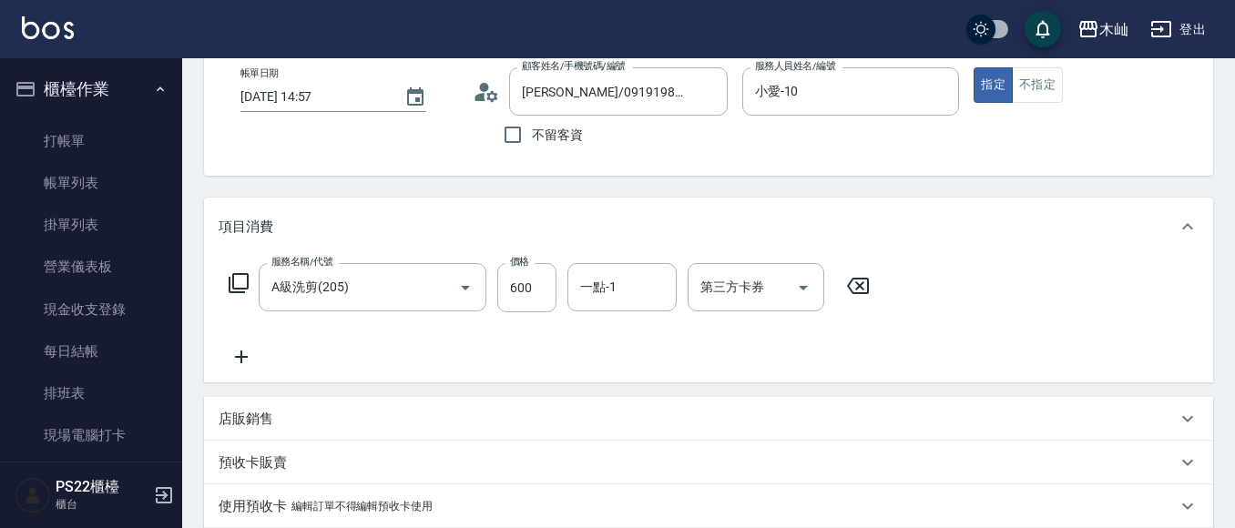
scroll to position [0, 0]
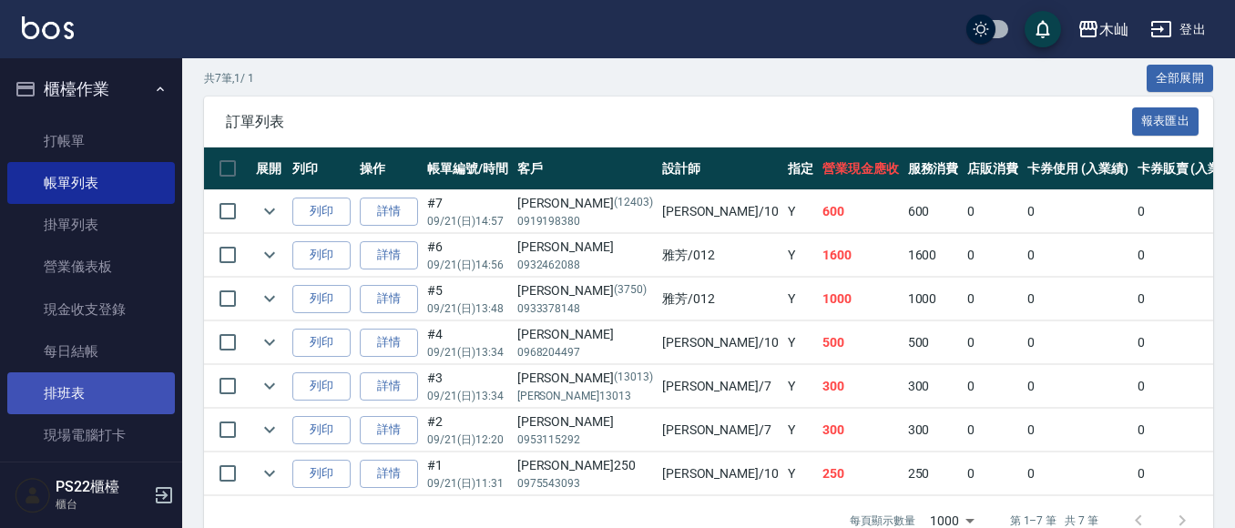
scroll to position [455, 0]
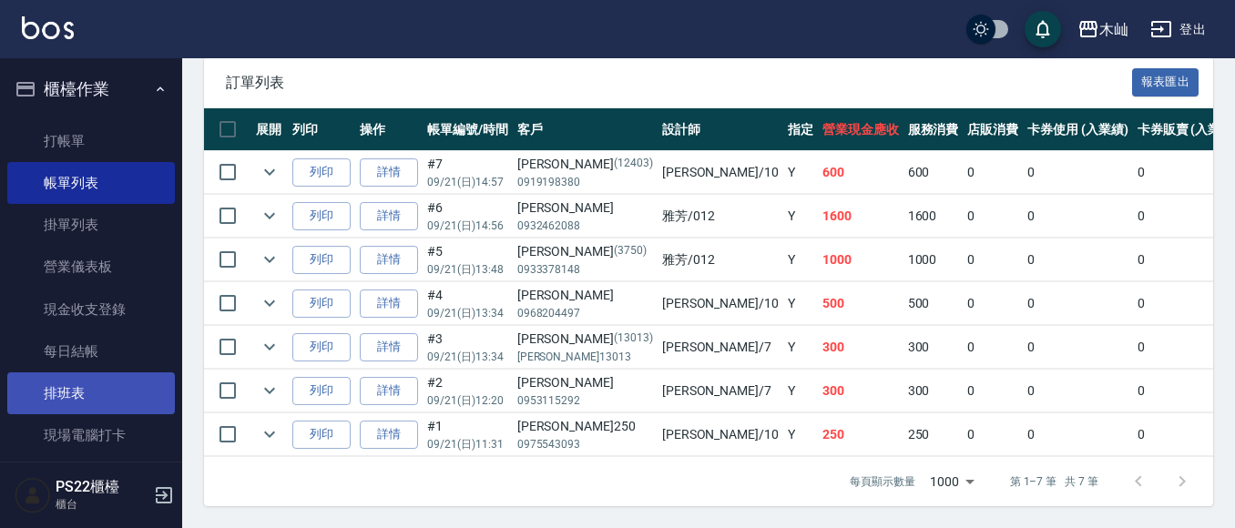
click at [59, 397] on link "排班表" at bounding box center [91, 393] width 168 height 42
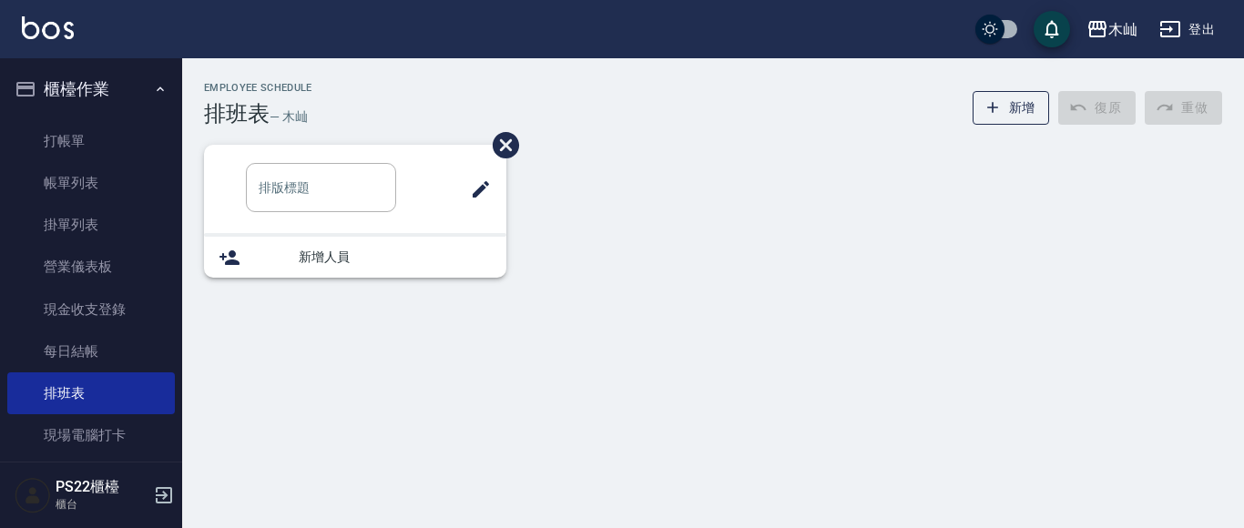
type input "洗髮"
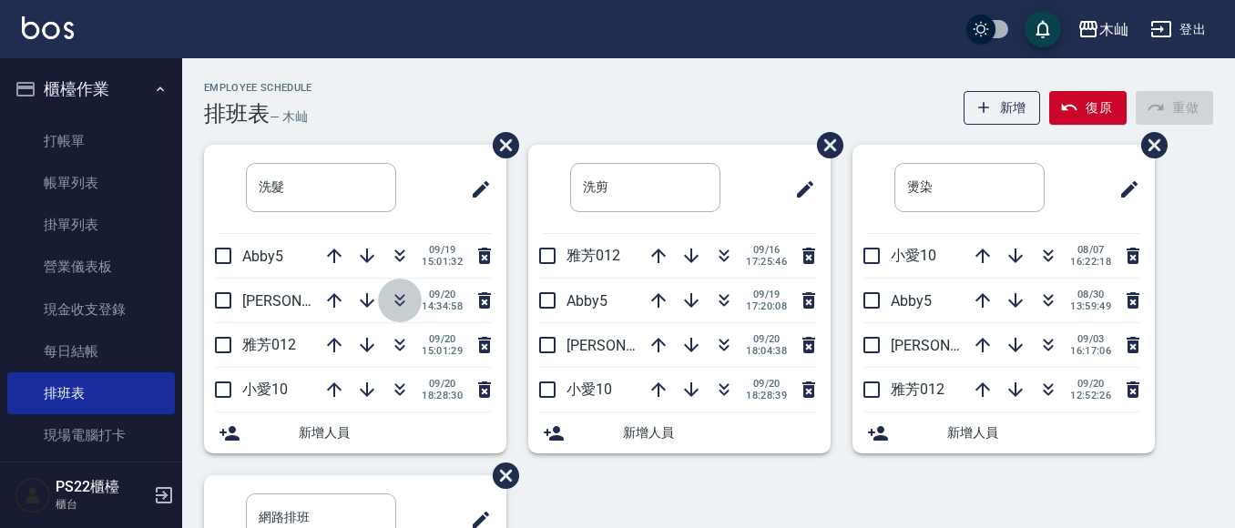
click at [397, 298] on icon "button" at bounding box center [400, 298] width 10 height 6
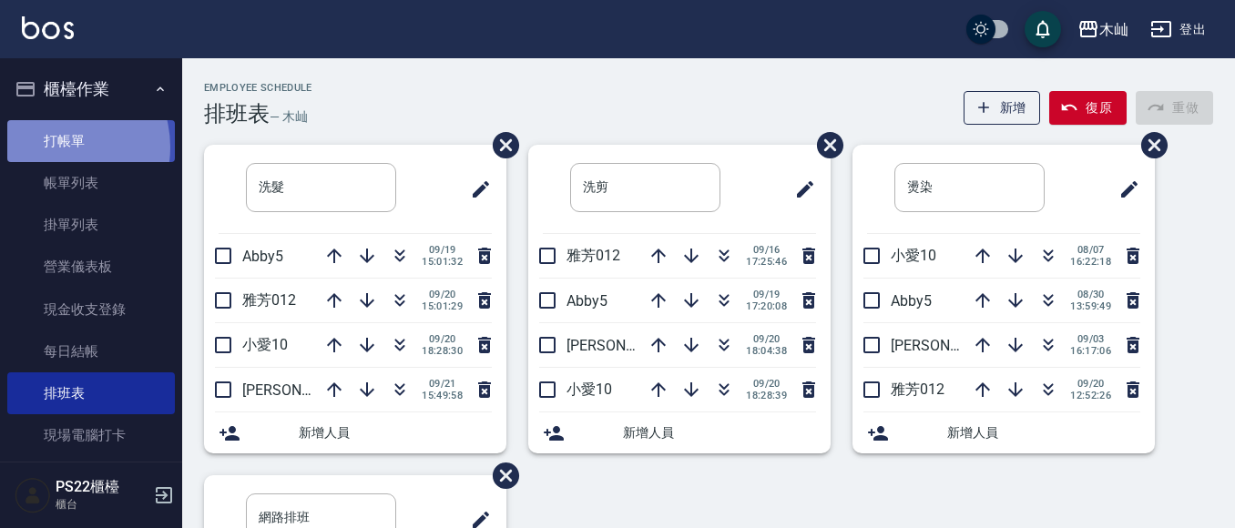
click at [54, 147] on link "打帳單" at bounding box center [91, 141] width 168 height 42
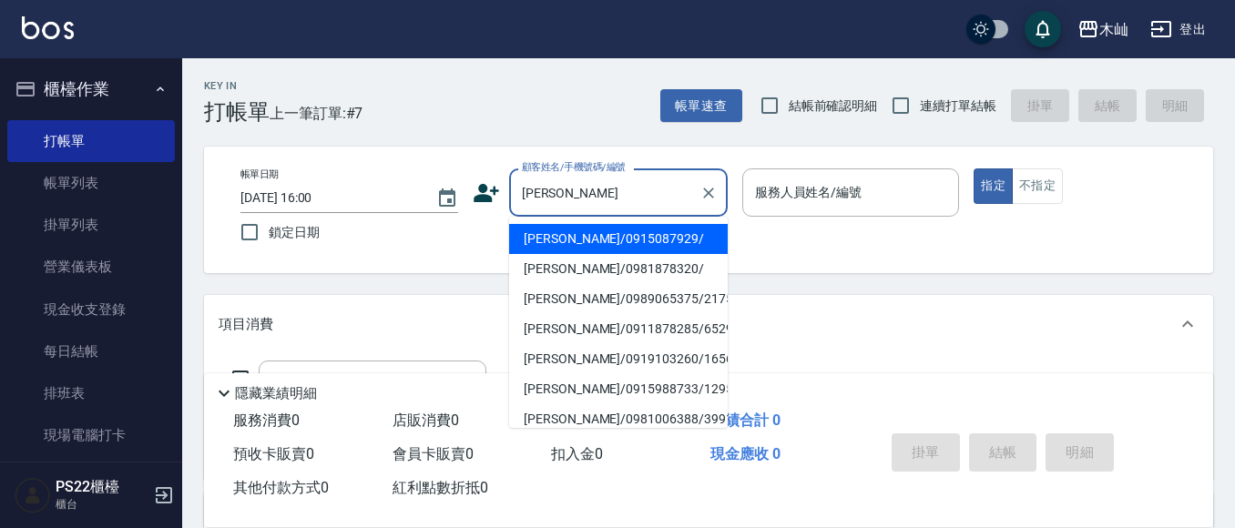
click at [622, 237] on li "[PERSON_NAME]/0915087929/" at bounding box center [618, 239] width 219 height 30
type input "[PERSON_NAME]/0915087929/"
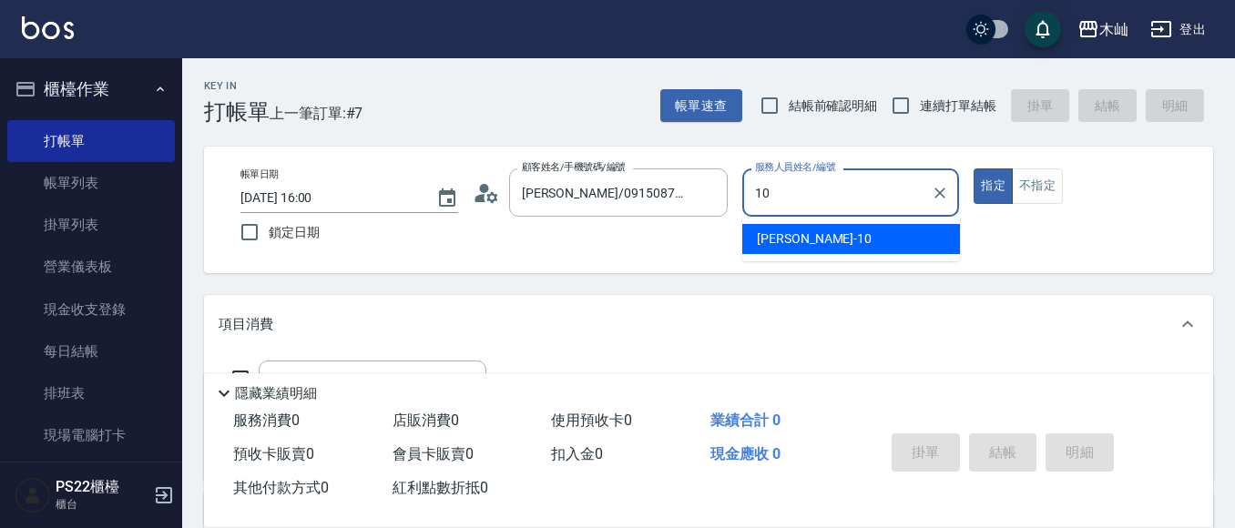
type input "小愛-10"
type button "true"
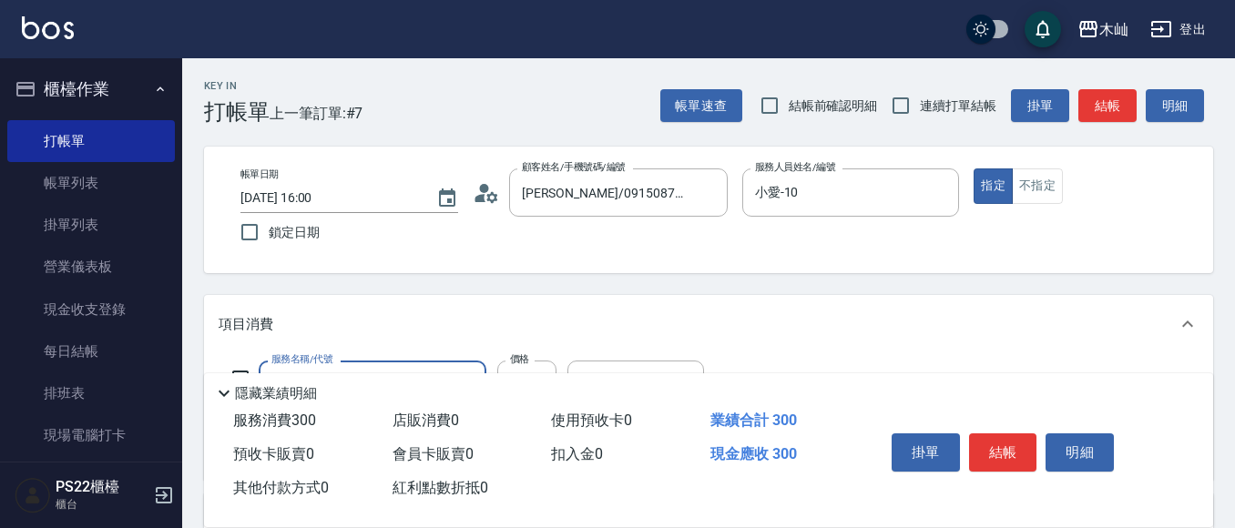
type input "精油洗髮(102)"
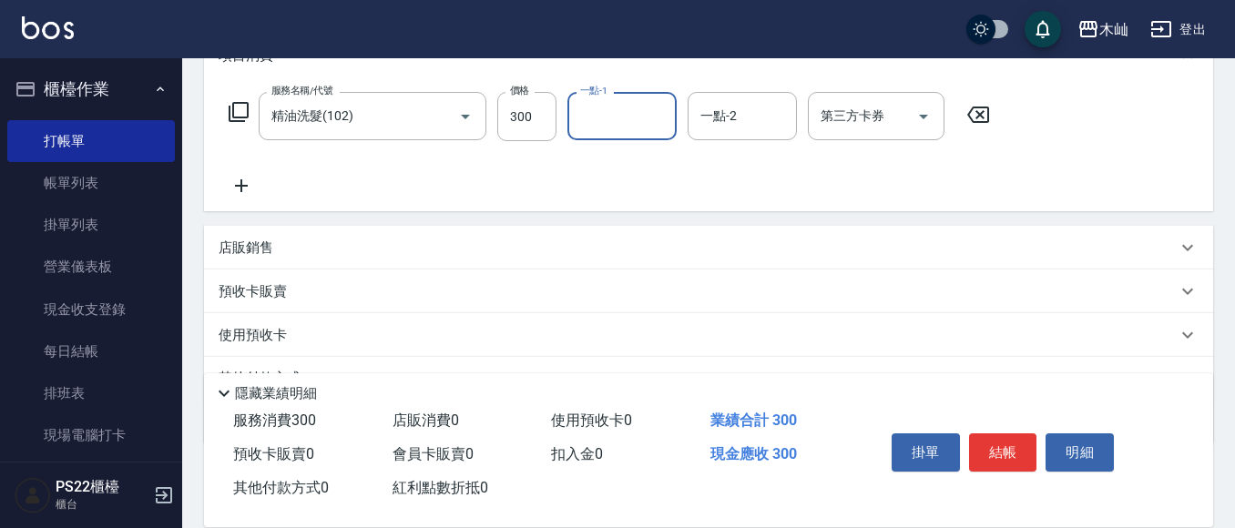
scroll to position [273, 0]
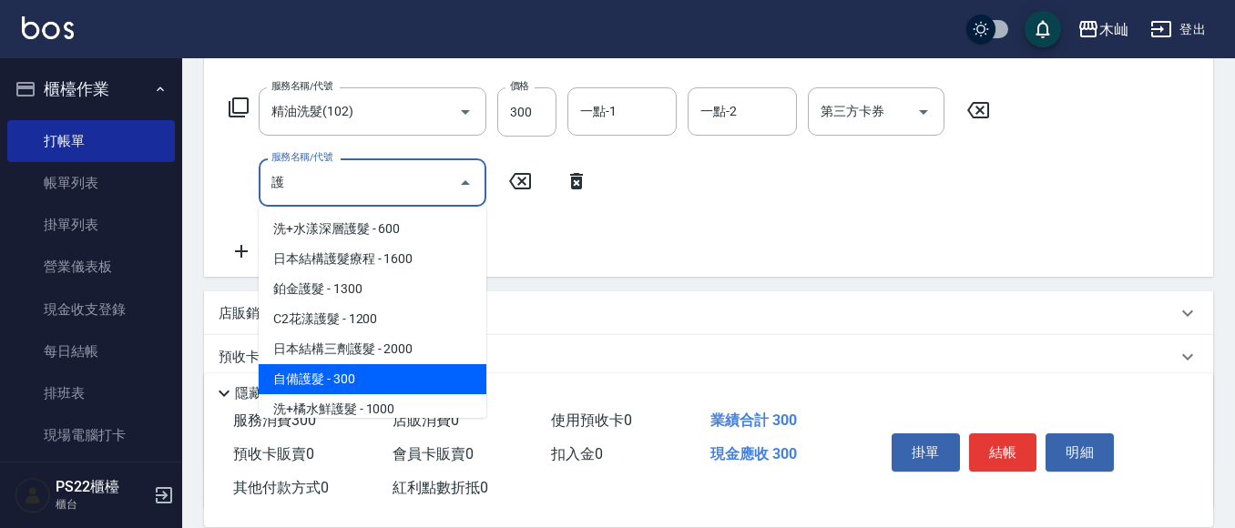
click at [364, 364] on span "自備護髮 - 300" at bounding box center [373, 379] width 228 height 30
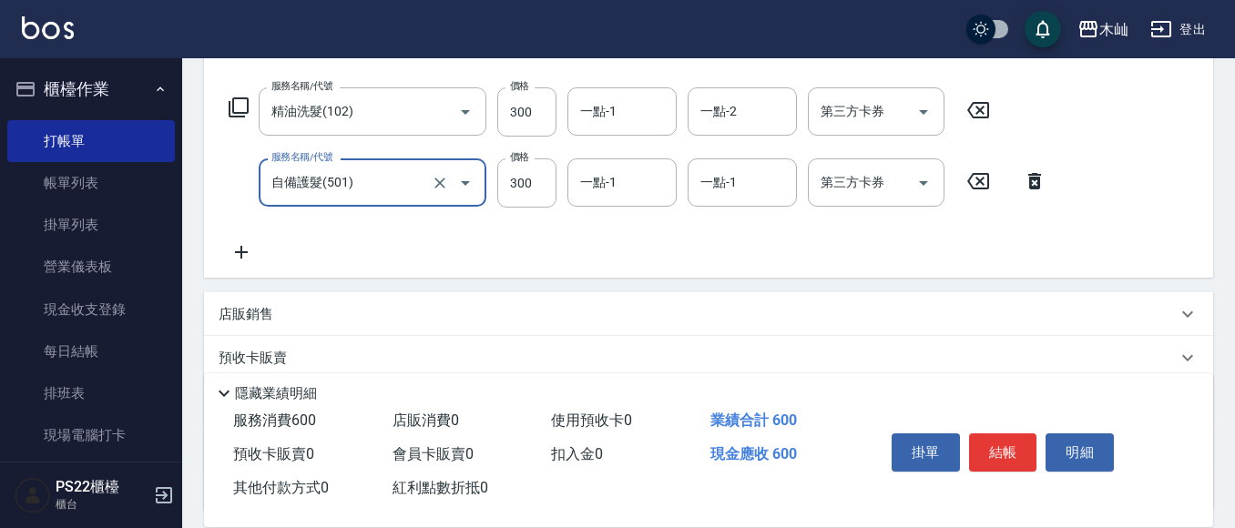
type input "自備護髮(501)"
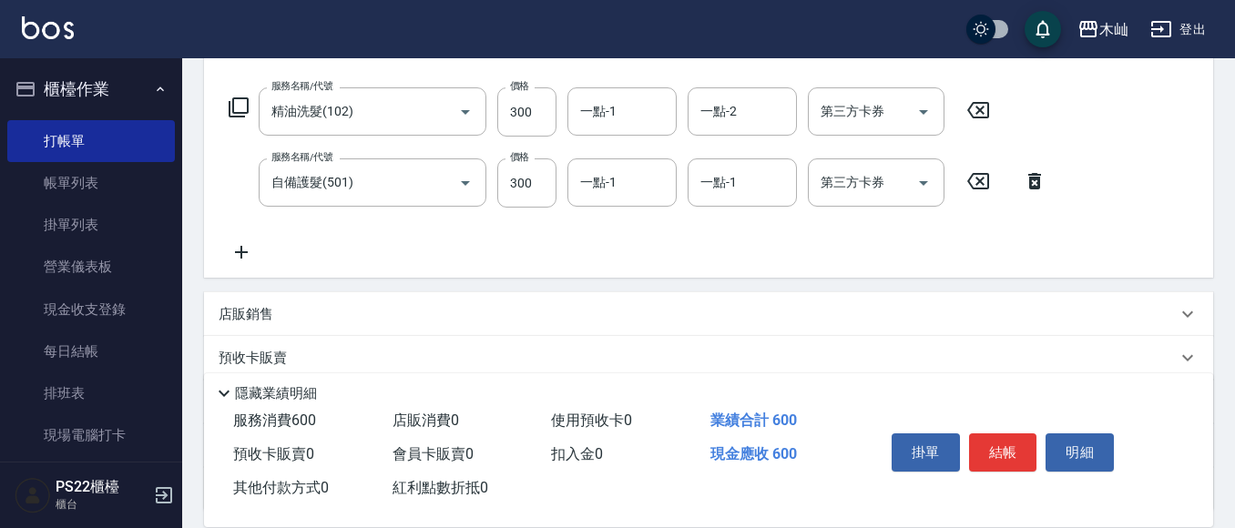
click at [1000, 464] on div "掛單 結帳 明細" at bounding box center [1003, 454] width 238 height 57
drag, startPoint x: 1000, startPoint y: 461, endPoint x: 999, endPoint y: 449, distance: 11.9
click at [999, 453] on button "結帳" at bounding box center [1003, 452] width 68 height 38
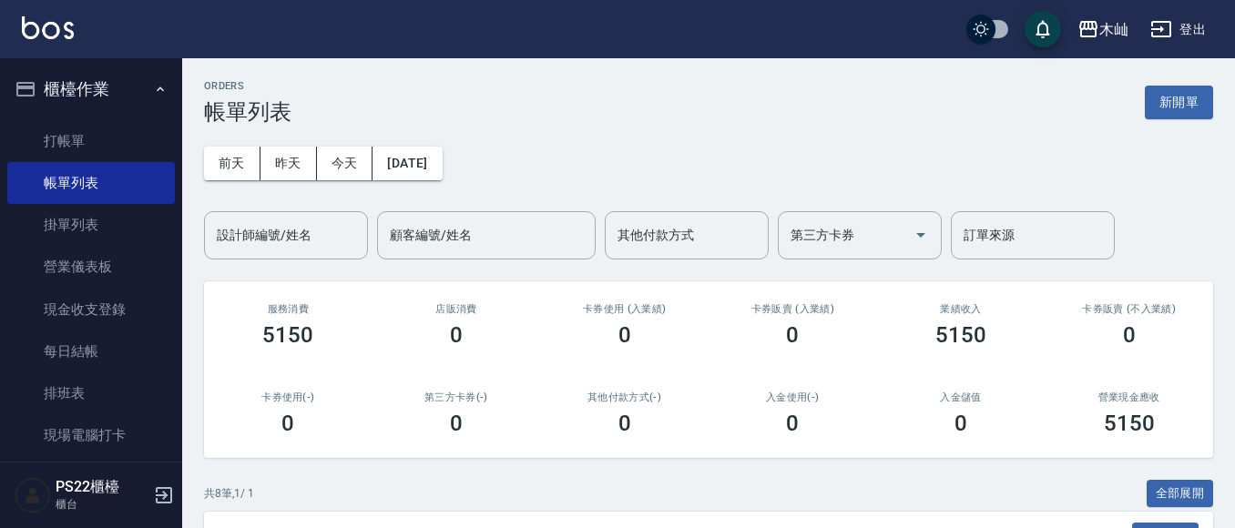
click at [245, 203] on div "[DATE] [DATE] [DATE] [DATE] 設計師編號/姓名 設計師編號/姓名 顧客編號/姓名 顧客編號/姓名 其他付款方式 其他付款方式 第三方…" at bounding box center [708, 192] width 1009 height 135
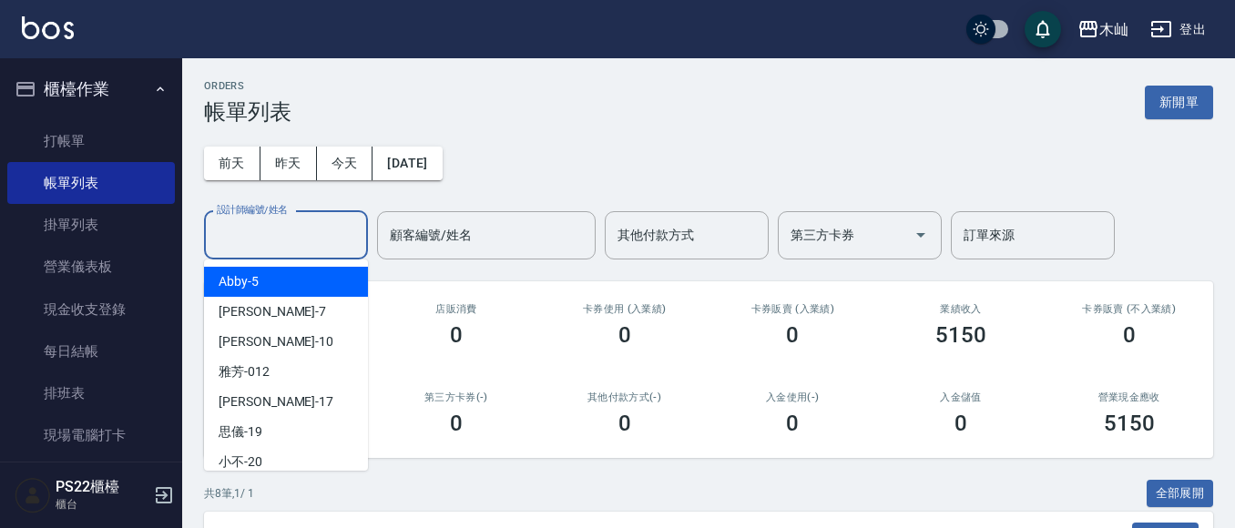
click at [245, 219] on div "設計師編號/姓名 設計師編號/姓名" at bounding box center [286, 235] width 164 height 48
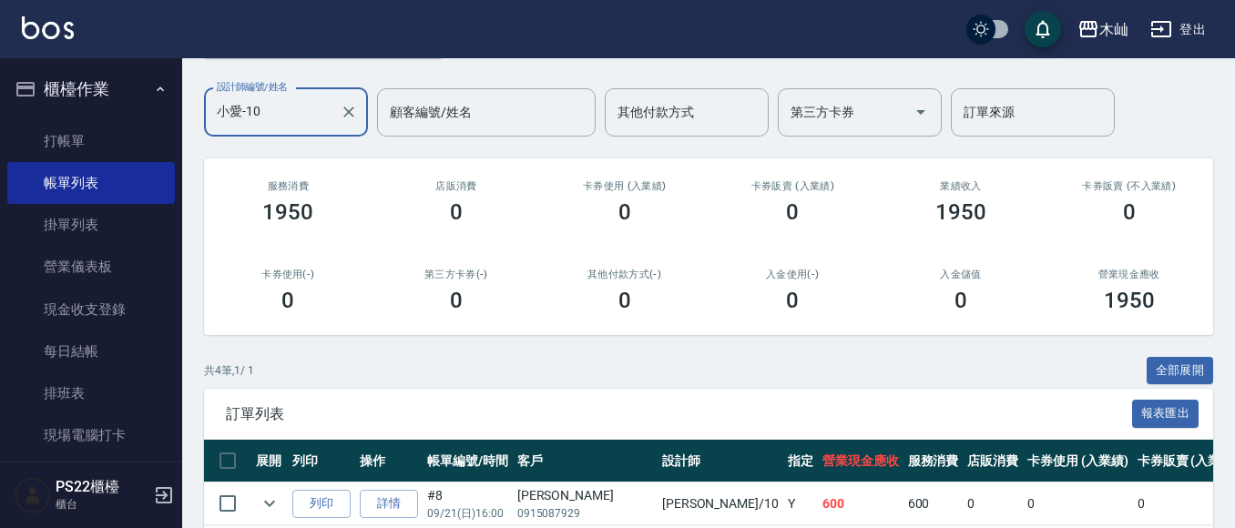
scroll to position [339, 0]
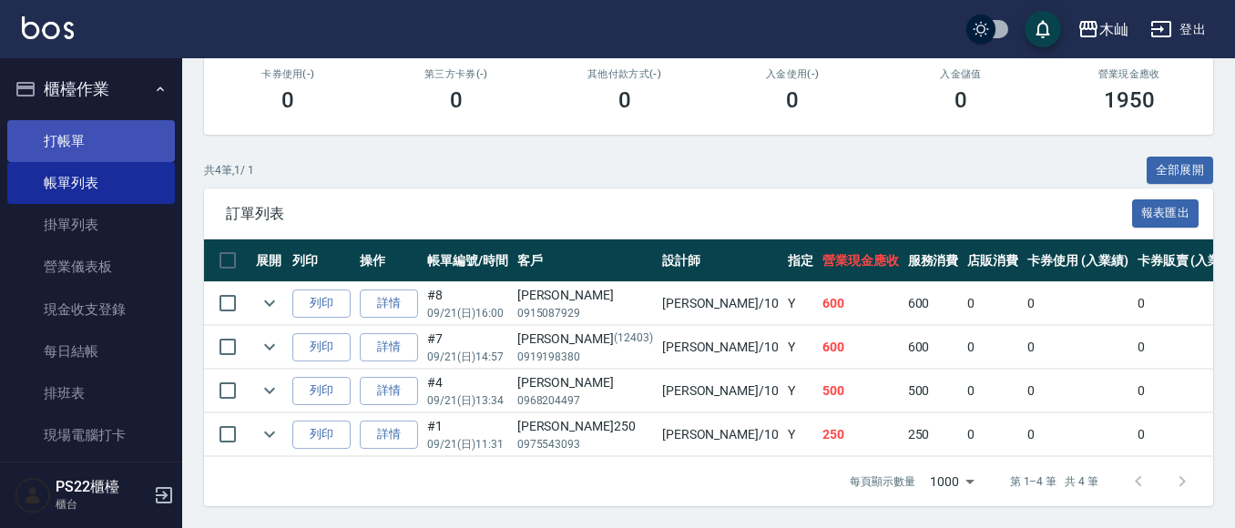
type input "小愛-10"
click at [61, 133] on link "打帳單" at bounding box center [91, 141] width 168 height 42
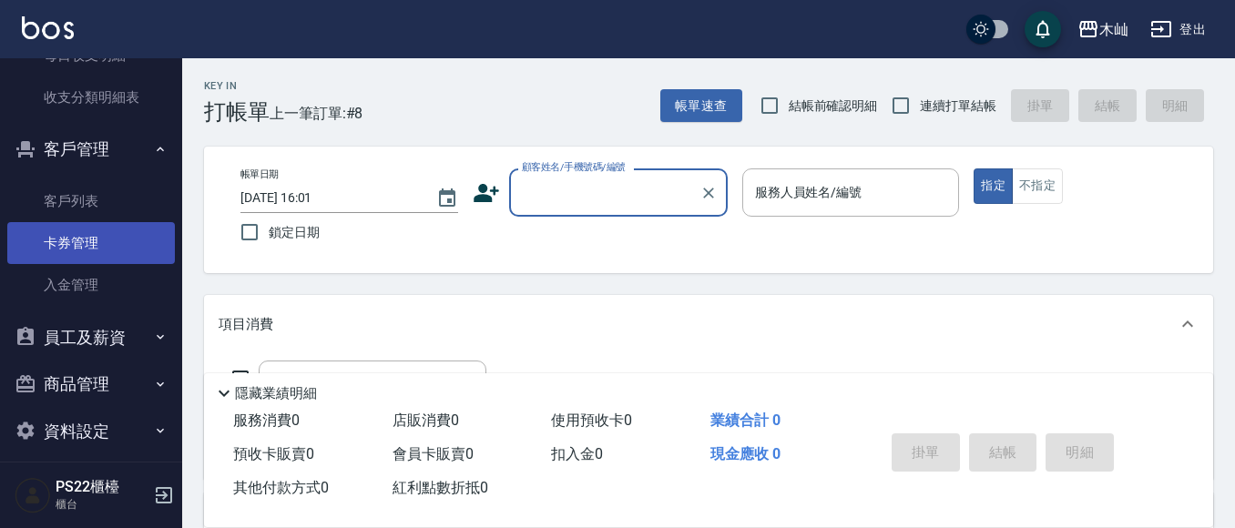
scroll to position [910, 0]
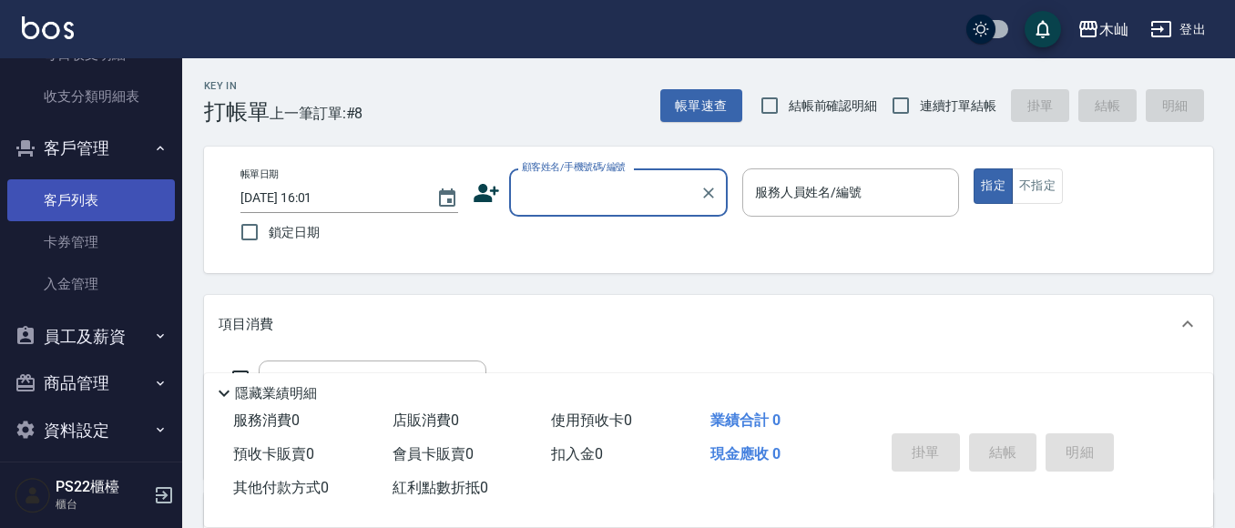
click at [104, 195] on link "客戶列表" at bounding box center [91, 200] width 168 height 42
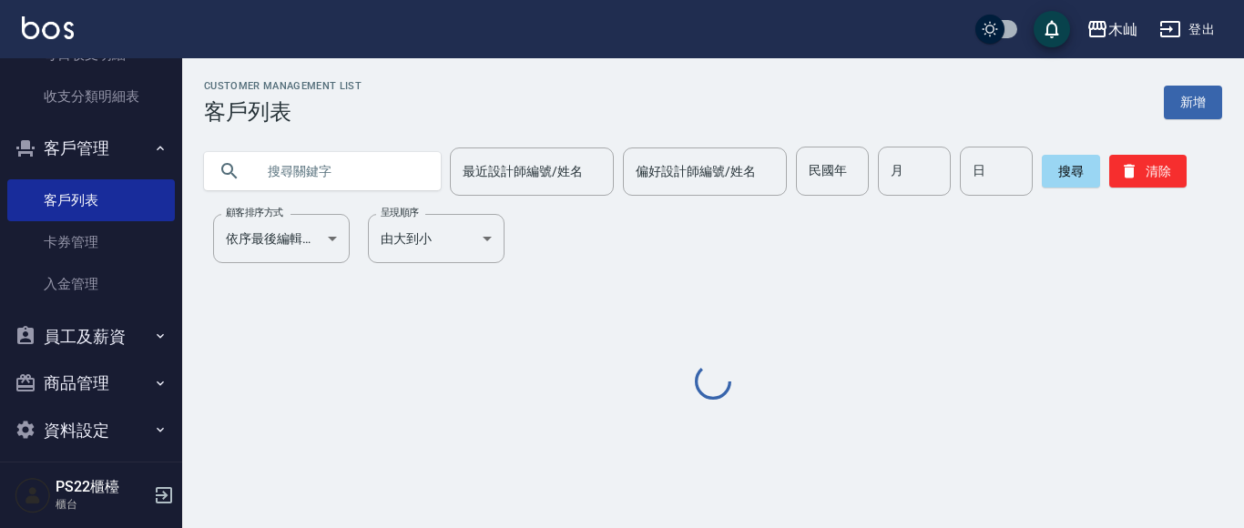
click at [317, 178] on input "text" at bounding box center [340, 171] width 171 height 49
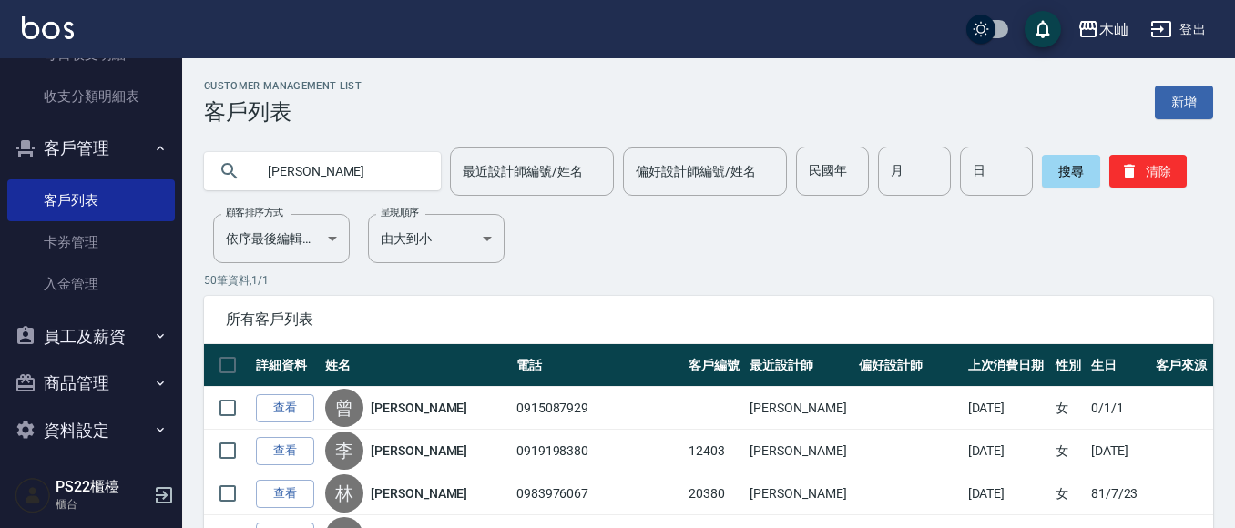
type input "[PERSON_NAME]"
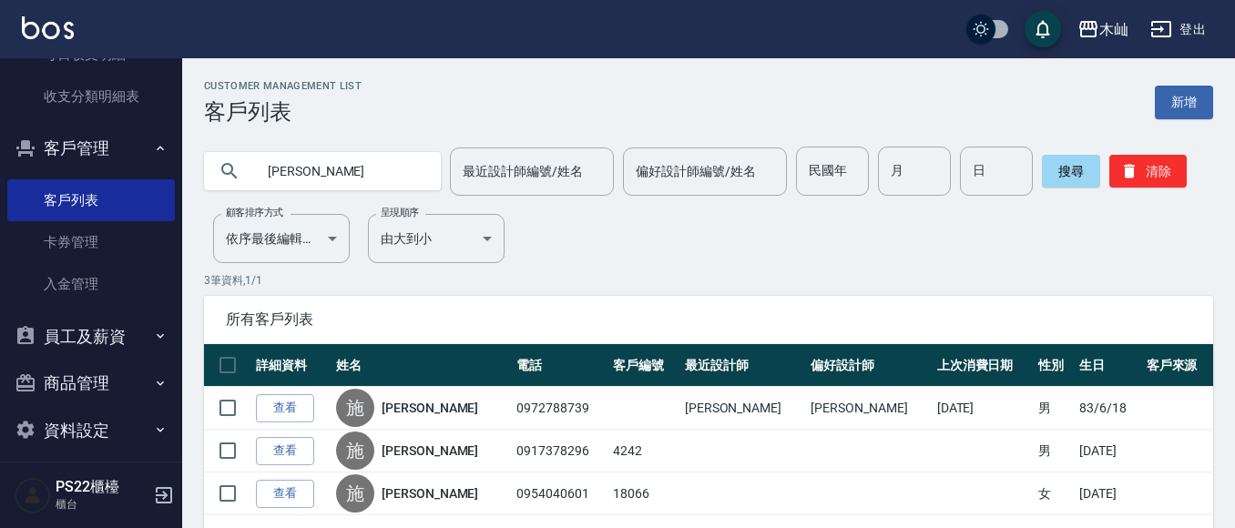
drag, startPoint x: 285, startPoint y: 410, endPoint x: 289, endPoint y: 350, distance: 60.2
click at [285, 410] on link "查看" at bounding box center [285, 408] width 58 height 28
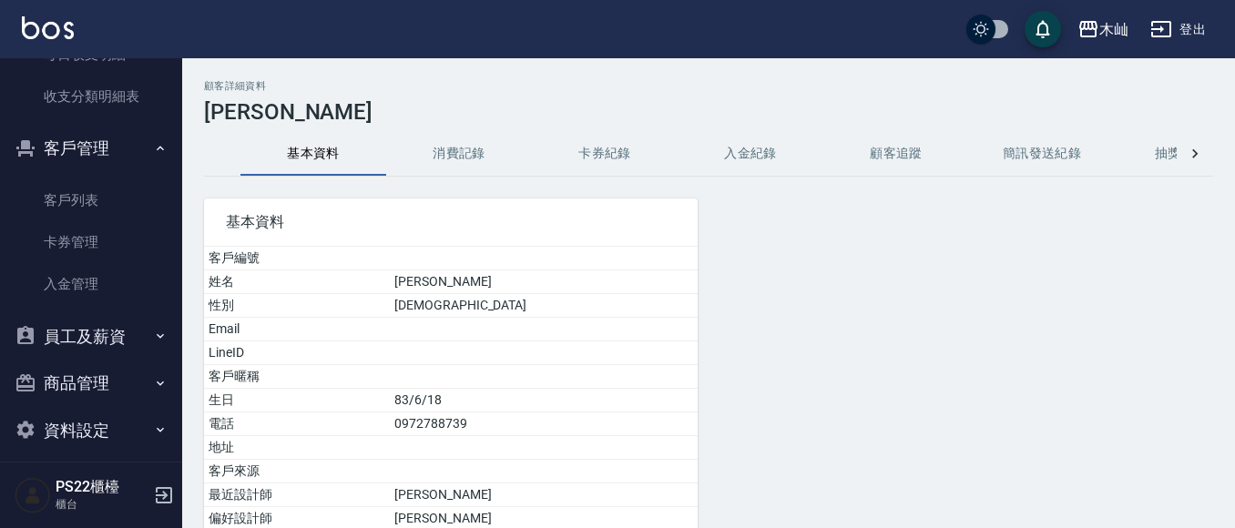
click at [434, 163] on button "消費記錄" at bounding box center [459, 154] width 146 height 44
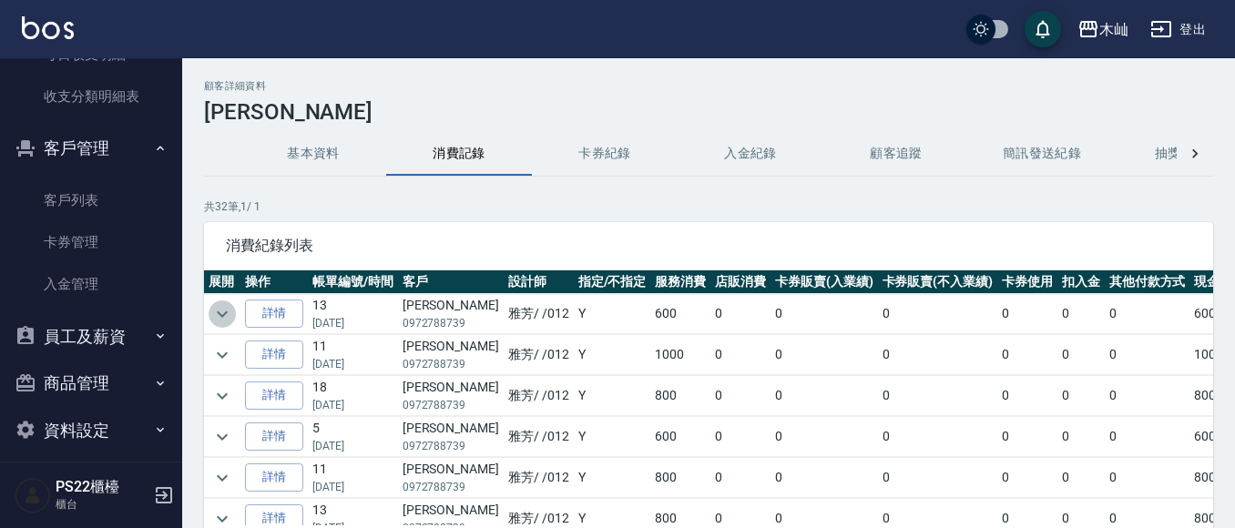
click at [217, 310] on icon "expand row" at bounding box center [222, 314] width 22 height 22
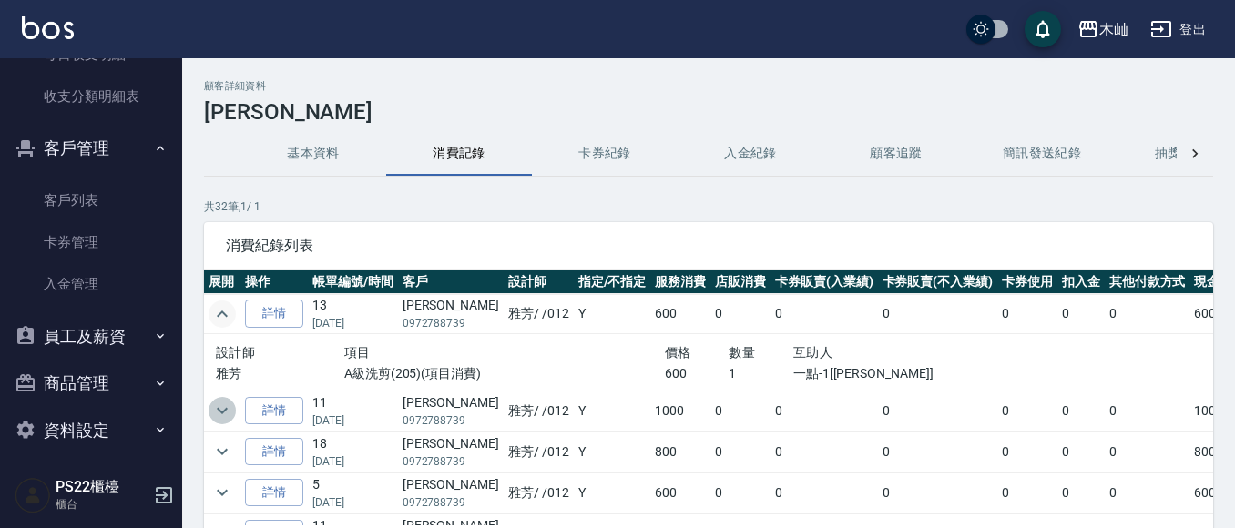
click at [220, 408] on icon "expand row" at bounding box center [222, 411] width 22 height 22
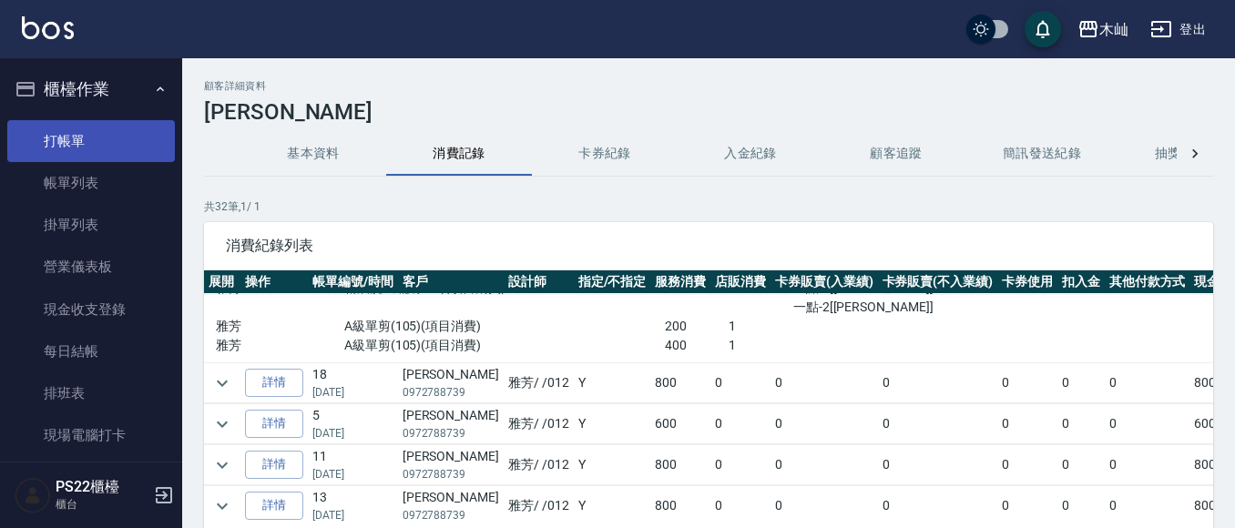
click at [115, 139] on link "打帳單" at bounding box center [91, 141] width 168 height 42
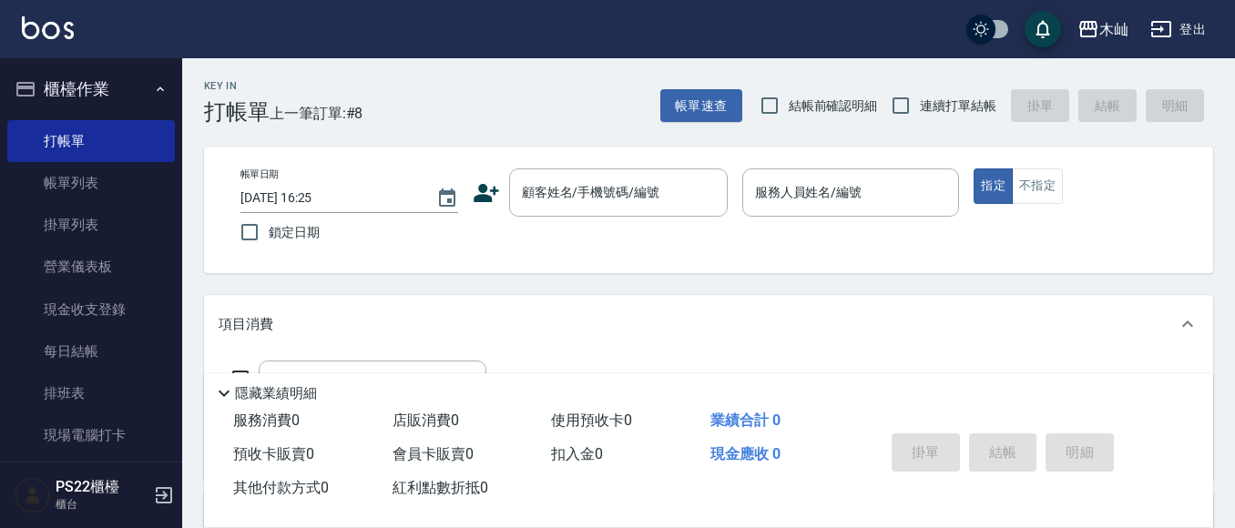
drag, startPoint x: 538, startPoint y: 194, endPoint x: 461, endPoint y: 257, distance: 99.7
click at [461, 257] on div "帳單日期 [DATE] 16:25 鎖定日期 顧客姓名/手機號碼/編號 顧客姓名/手機號碼/編號 服務人員姓名/編號 服務人員姓名/編號 指定 不指定" at bounding box center [708, 210] width 1009 height 127
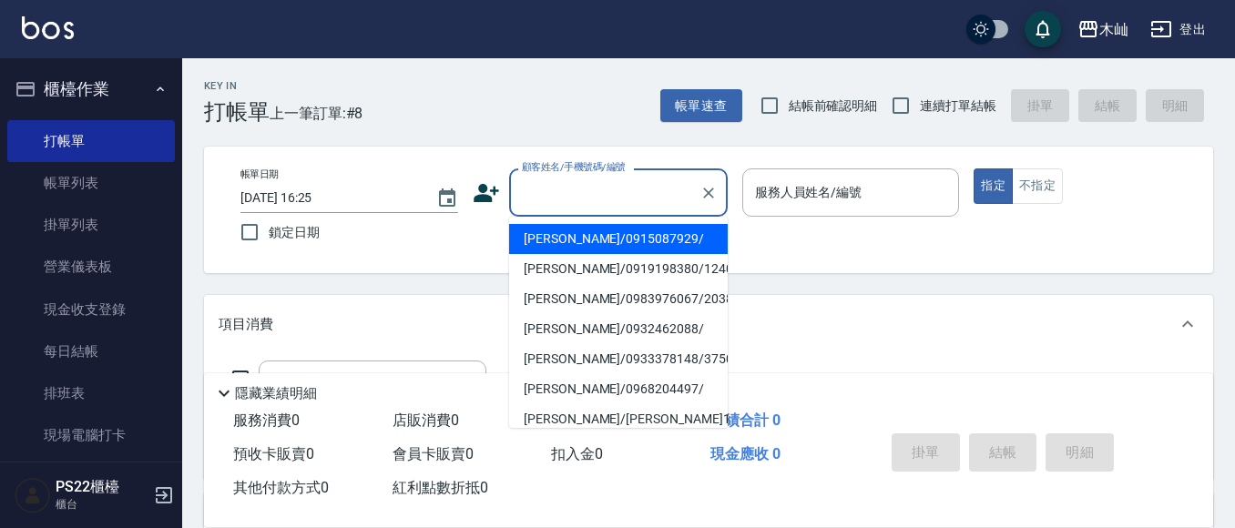
drag, startPoint x: 556, startPoint y: 193, endPoint x: 539, endPoint y: 203, distance: 20.0
click at [539, 203] on input "顧客姓名/手機號碼/編號" at bounding box center [604, 193] width 175 height 32
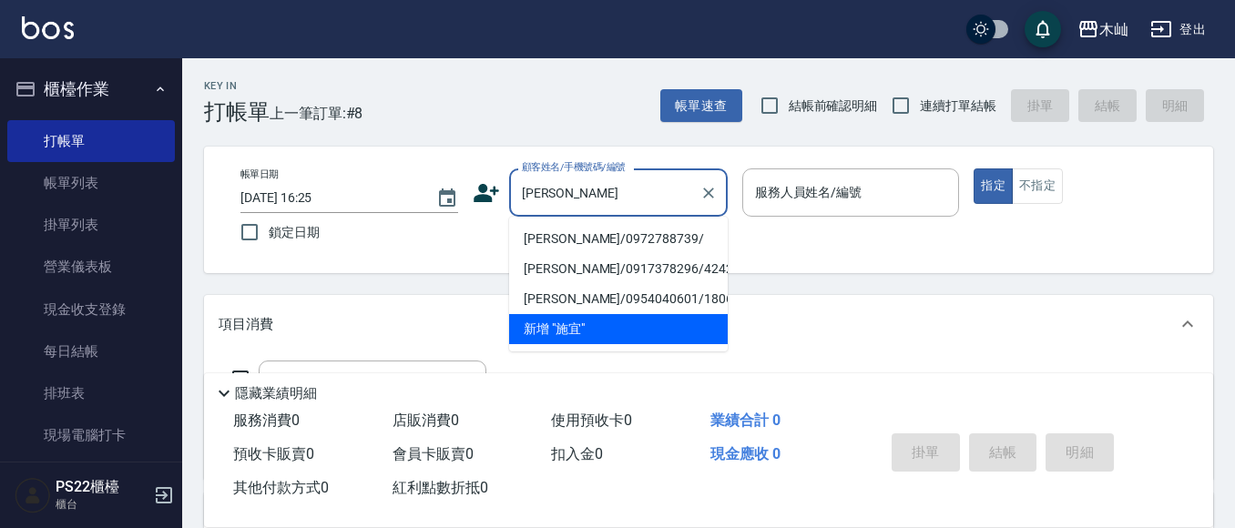
click at [575, 243] on li "[PERSON_NAME]/0972788739/" at bounding box center [618, 239] width 219 height 30
type input "[PERSON_NAME]/0972788739/"
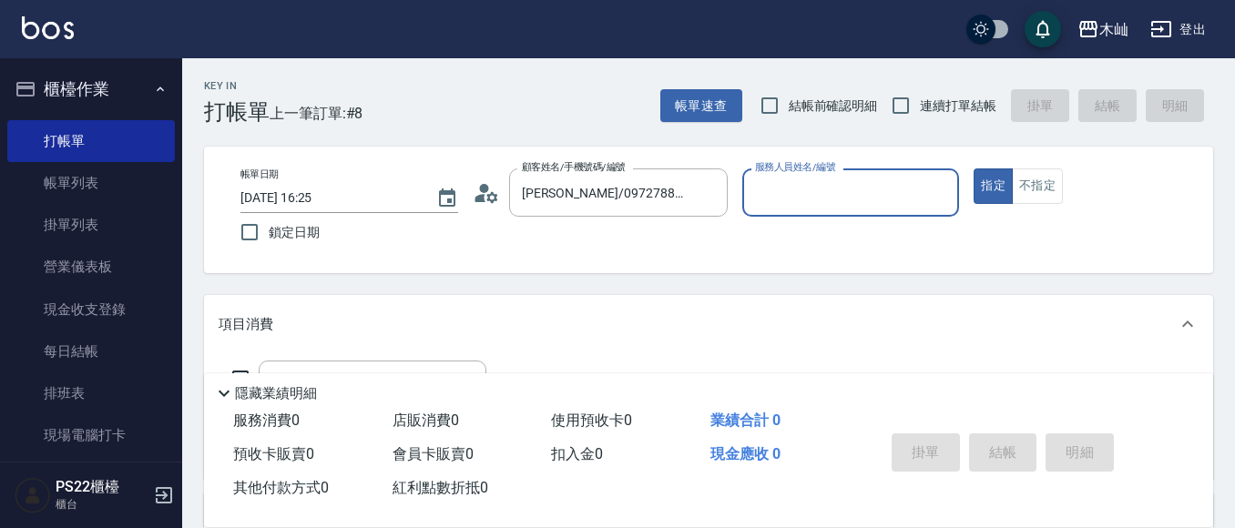
type input "雅芳-012"
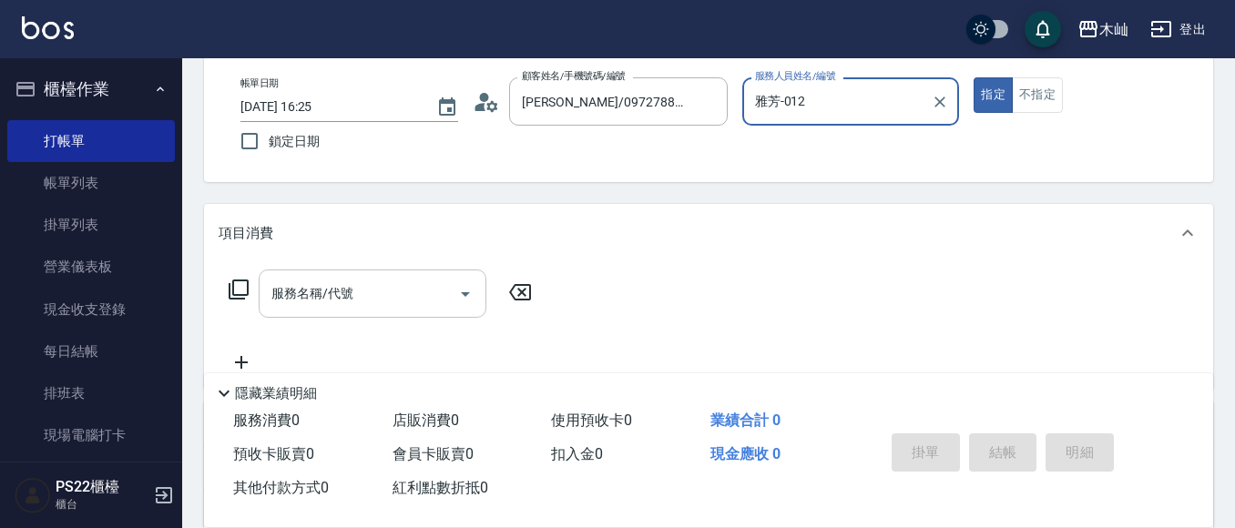
click at [437, 293] on input "服務名稱/代號" at bounding box center [359, 294] width 184 height 32
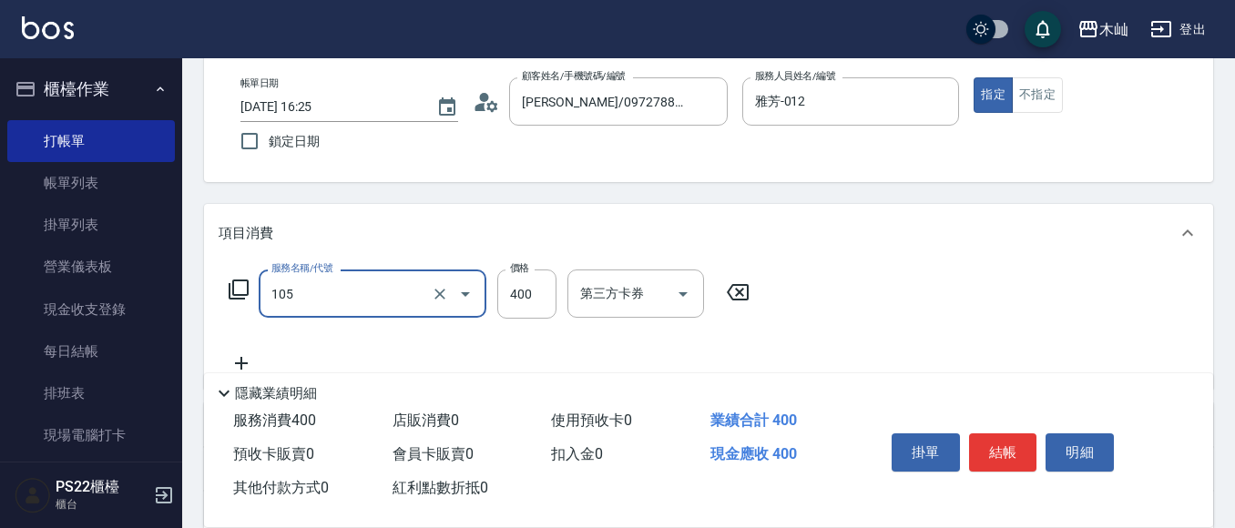
type input "A級單剪(105)"
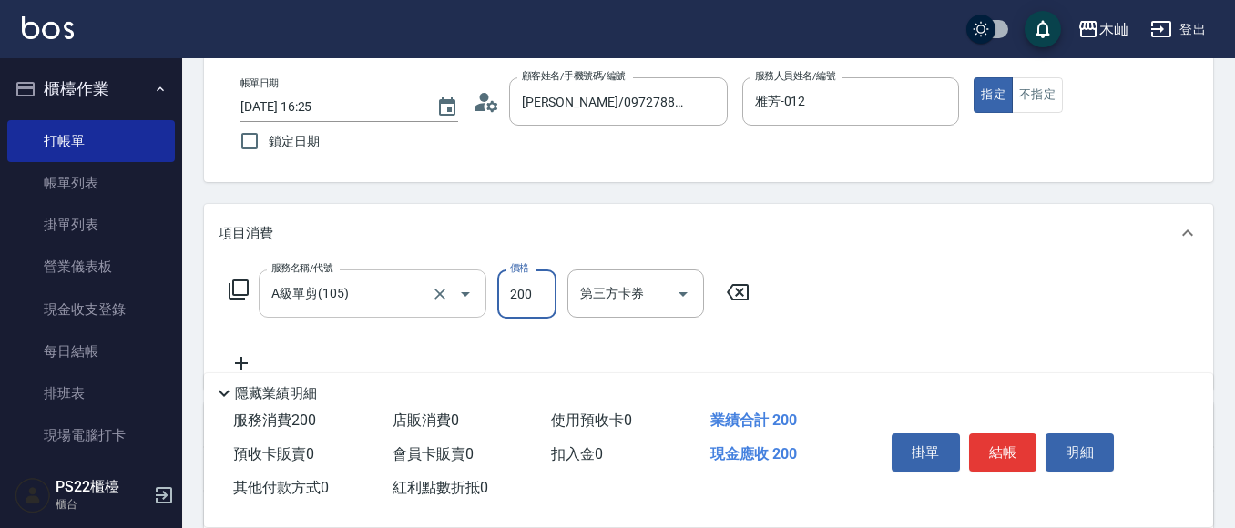
type input "200"
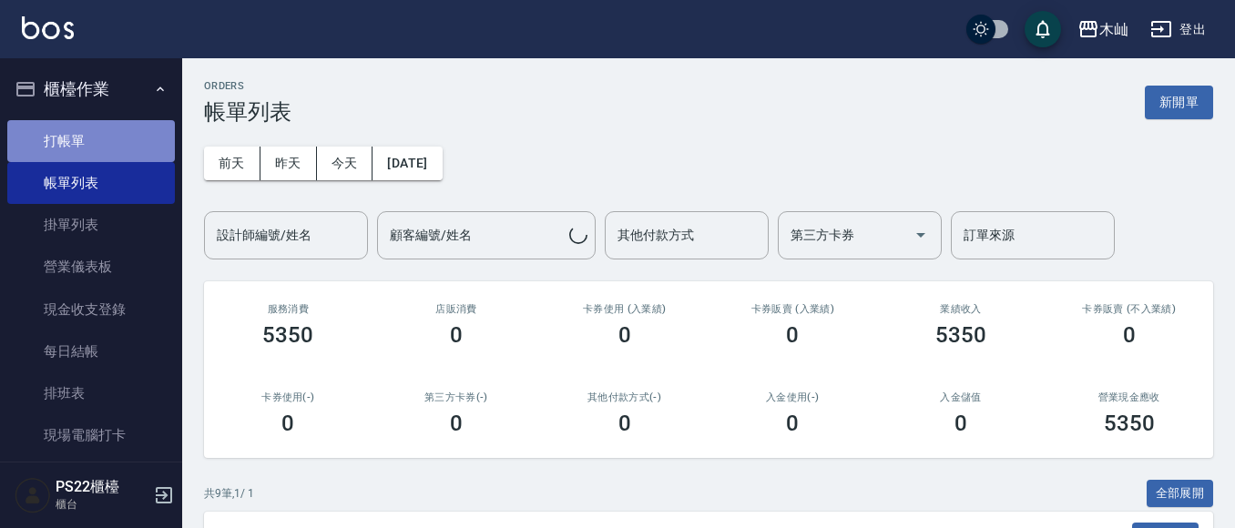
click at [144, 144] on link "打帳單" at bounding box center [91, 141] width 168 height 42
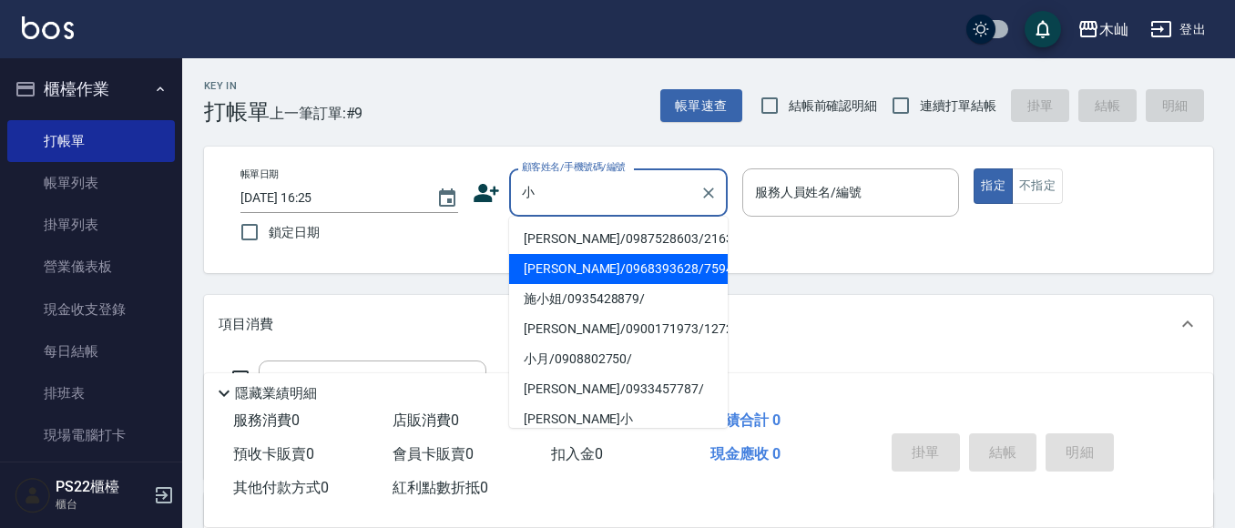
click at [619, 270] on li "[PERSON_NAME]/0968393628/759452" at bounding box center [618, 269] width 219 height 30
type input "[PERSON_NAME]/0968393628/759452"
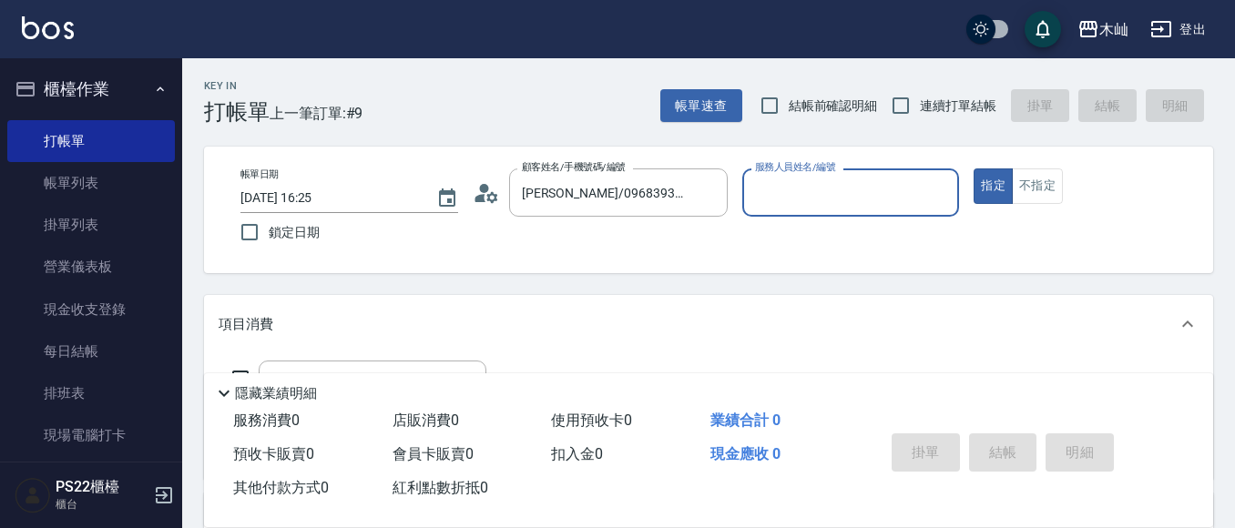
type input "小愛-10"
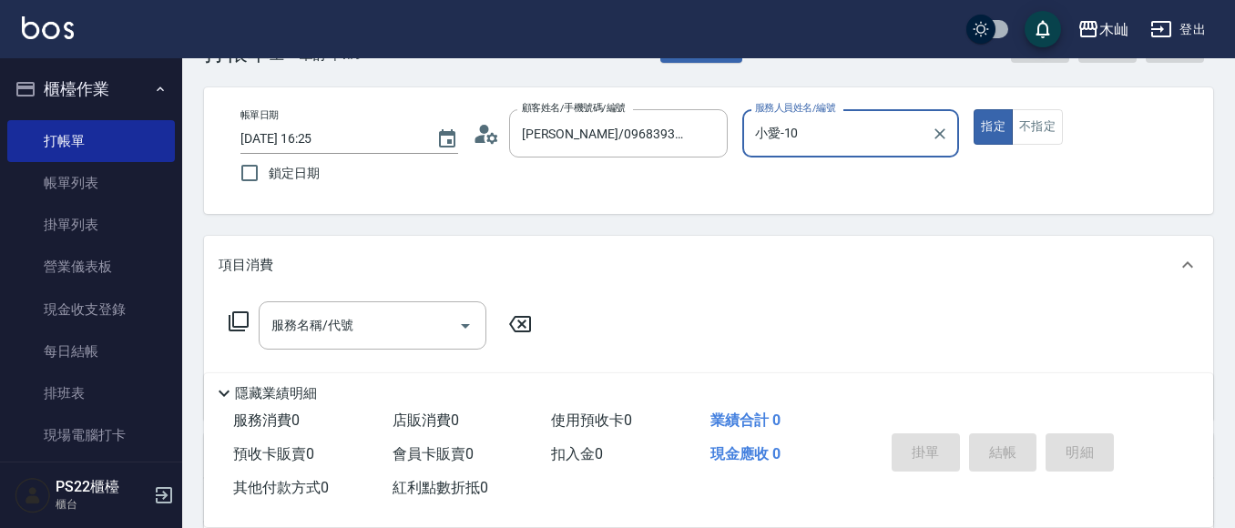
scroll to position [91, 0]
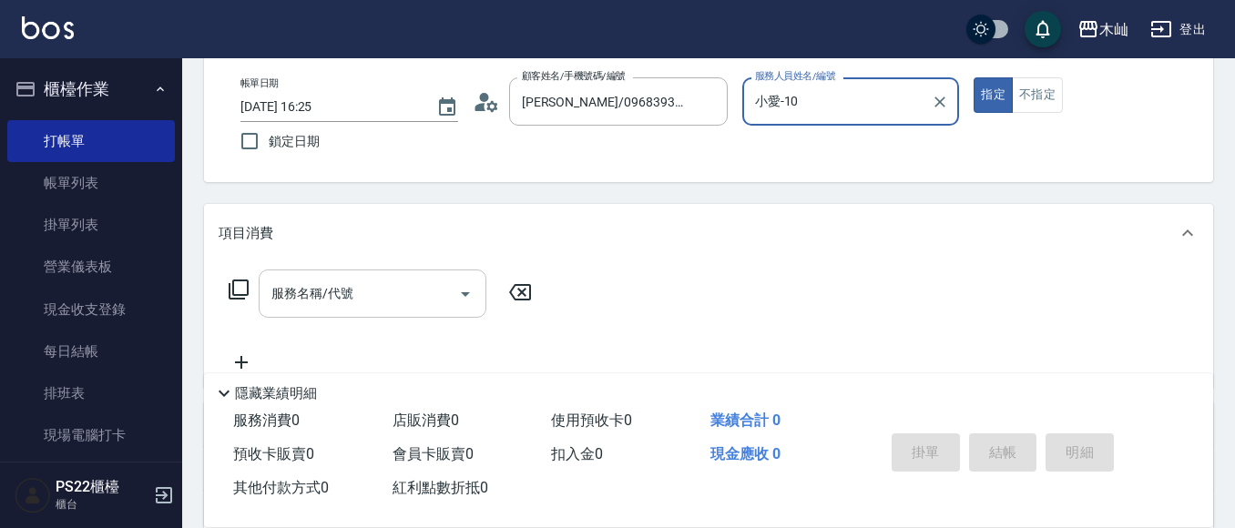
click at [368, 298] on input "服務名稱/代號" at bounding box center [359, 294] width 184 height 32
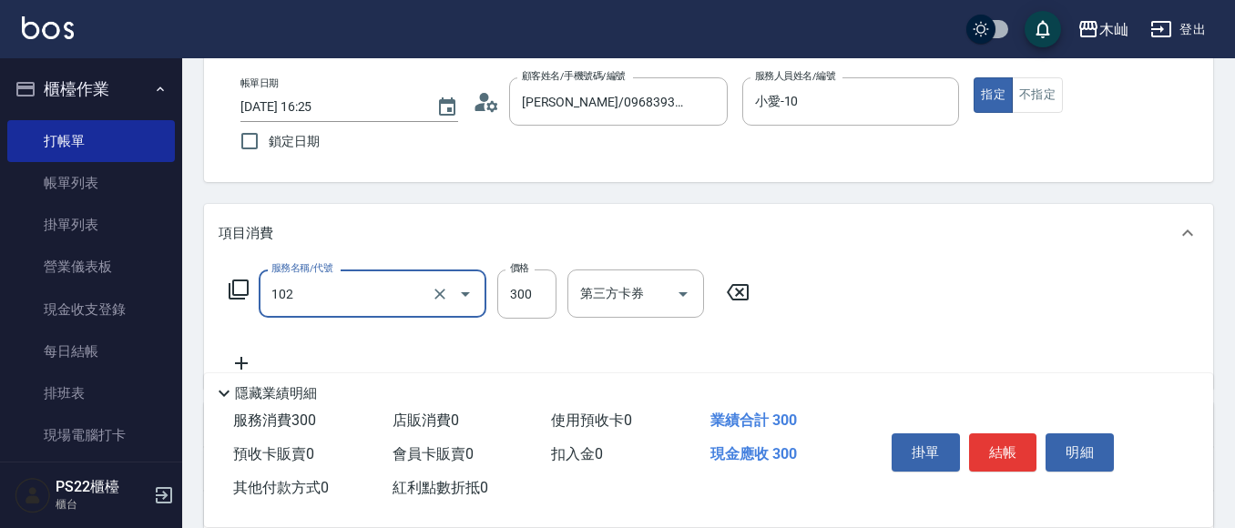
type input "精油洗髮(102)"
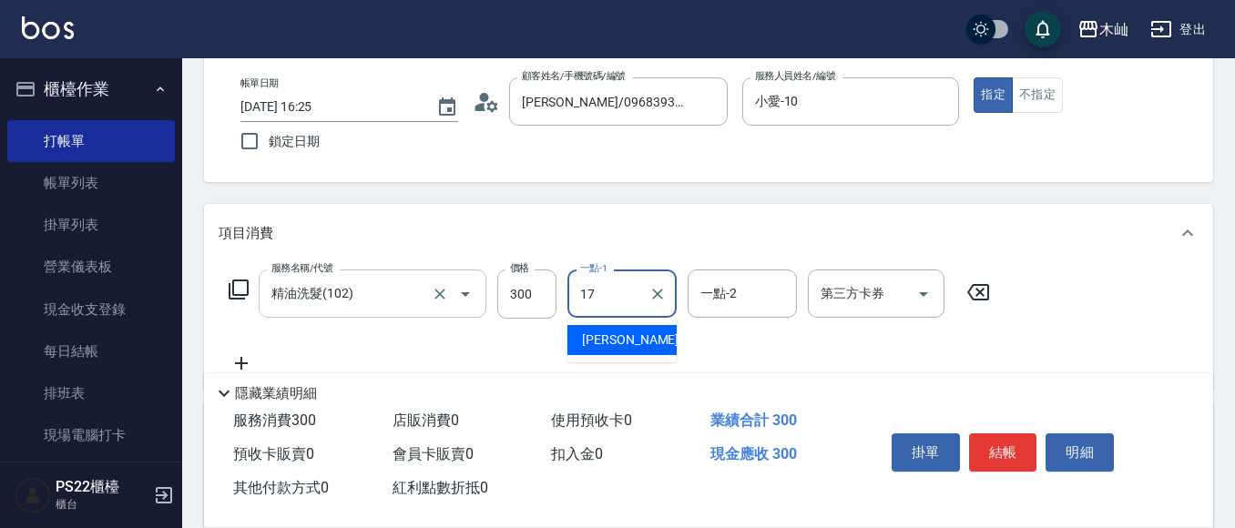
type input "[PERSON_NAME]-17"
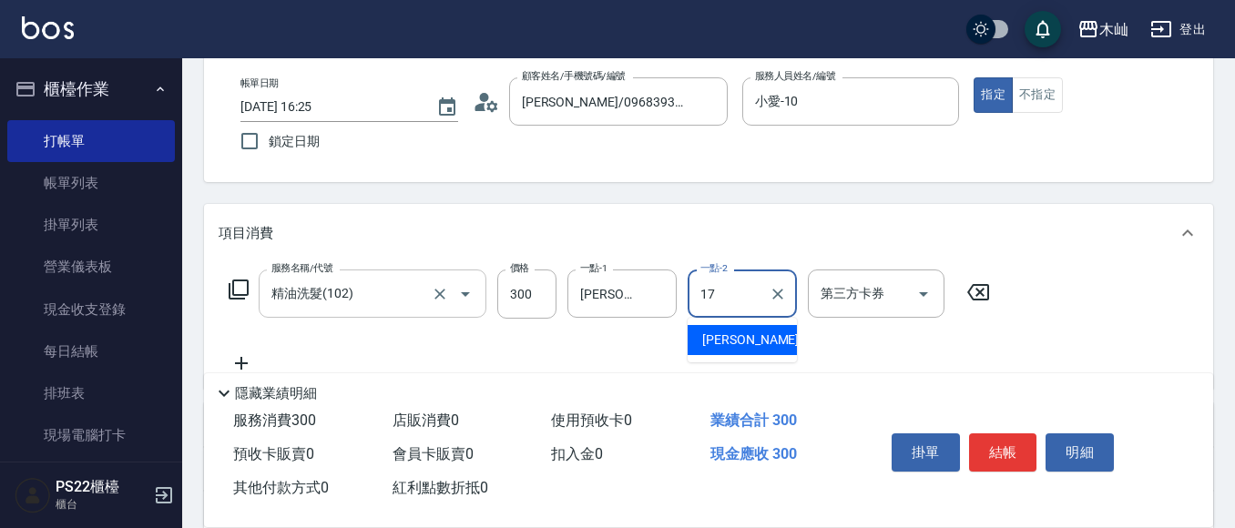
type input "[PERSON_NAME]-17"
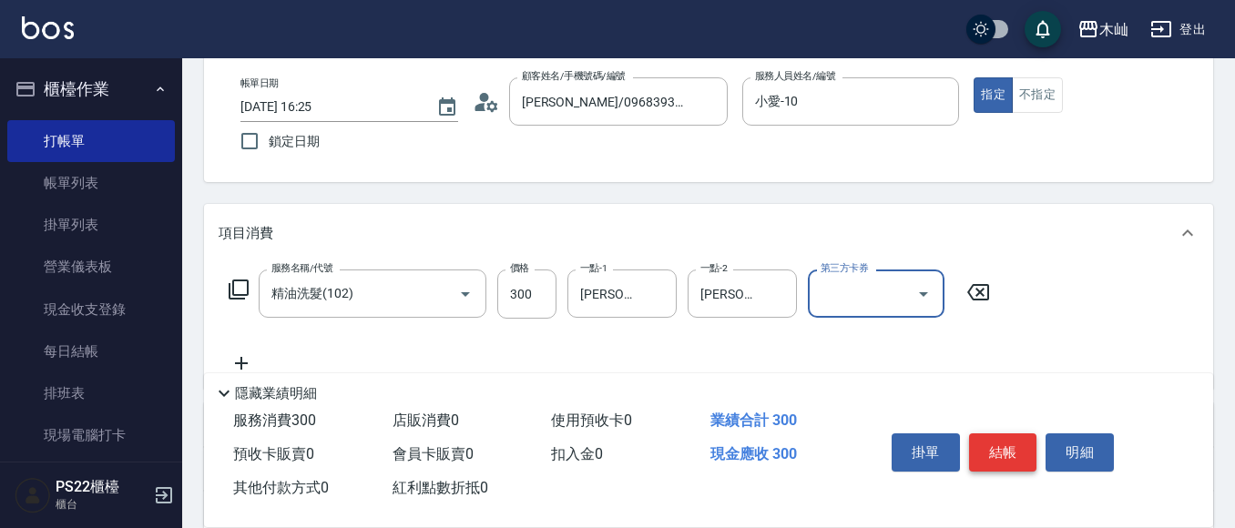
click at [994, 460] on button "結帳" at bounding box center [1003, 452] width 68 height 38
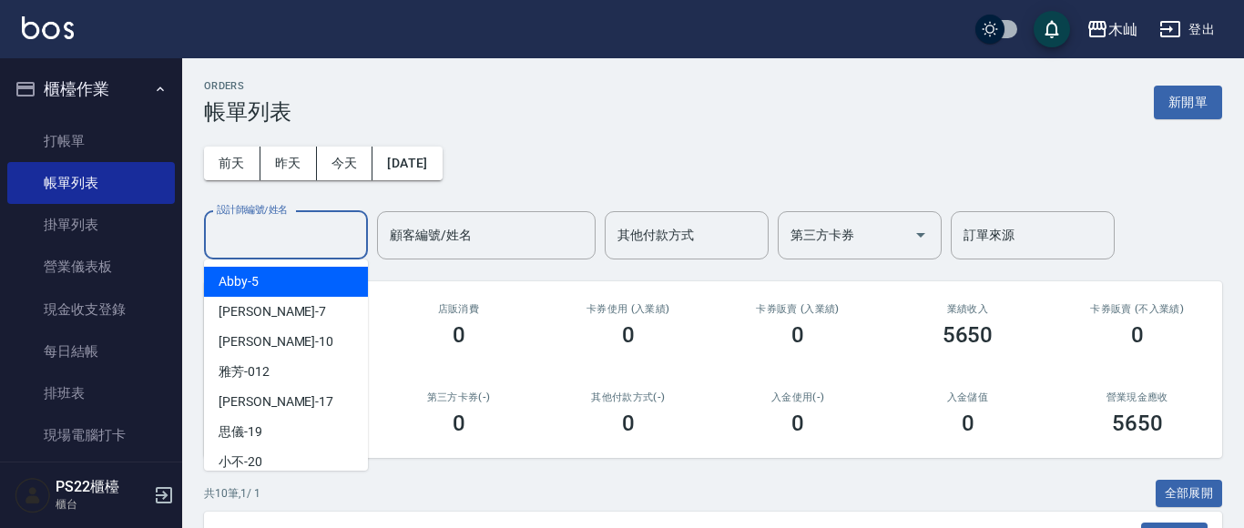
click at [306, 230] on div "設計師編號/姓名 設計師編號/姓名" at bounding box center [286, 235] width 164 height 48
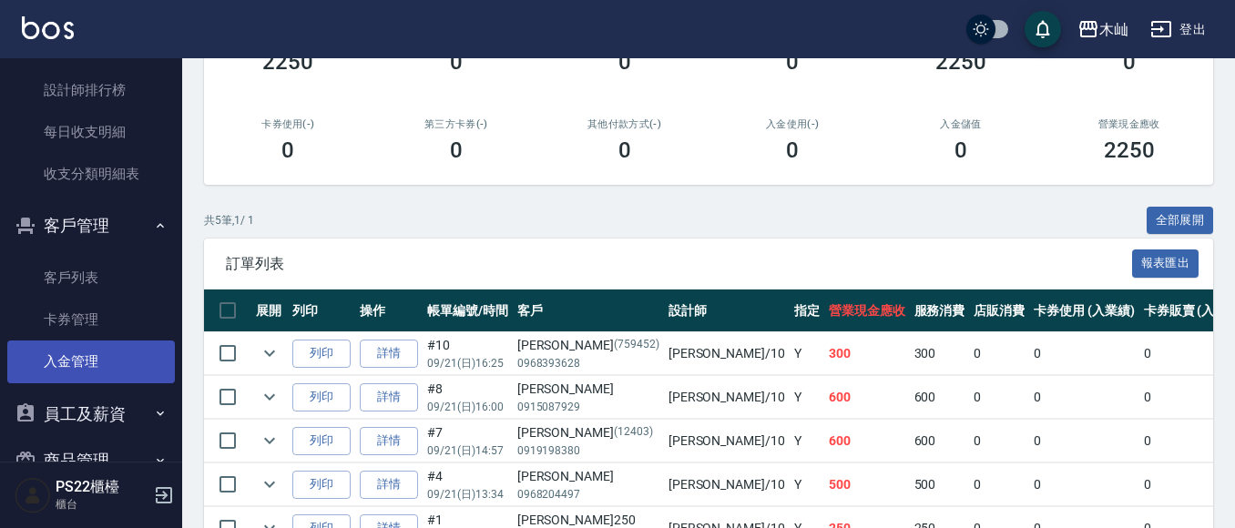
scroll to position [378, 0]
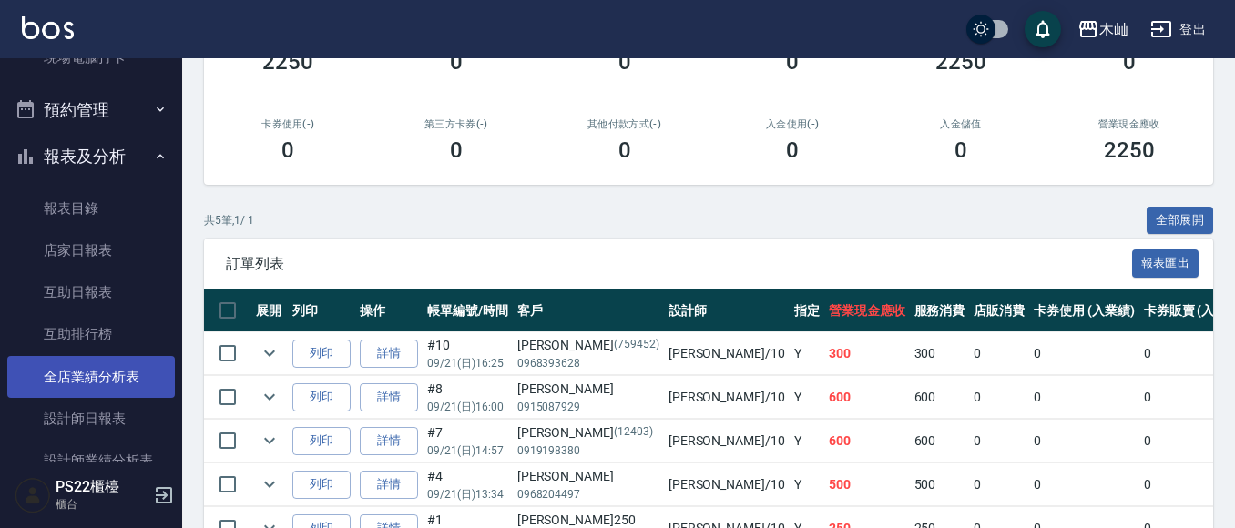
type input "小愛-10"
click at [93, 394] on link "全店業績分析表" at bounding box center [91, 377] width 168 height 42
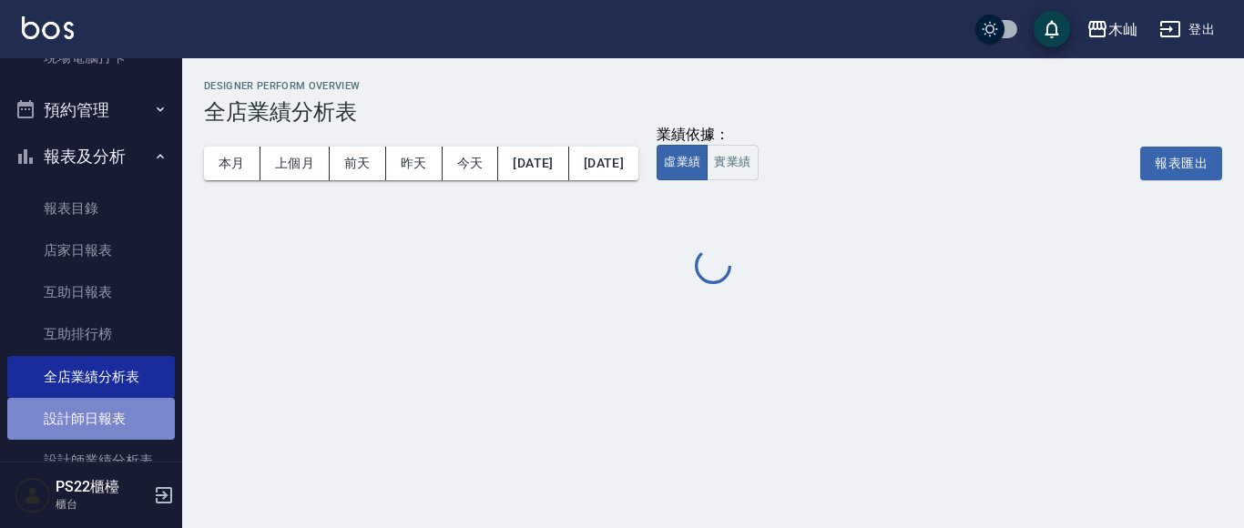
click at [93, 405] on link "設計師日報表" at bounding box center [91, 419] width 168 height 42
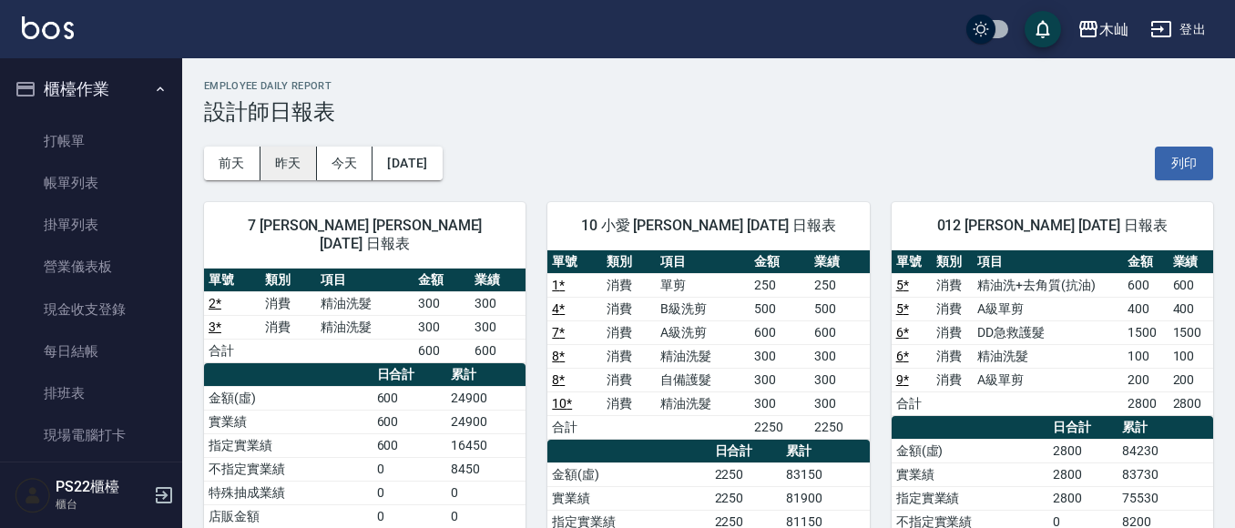
click at [300, 165] on button "昨天" at bounding box center [288, 164] width 56 height 34
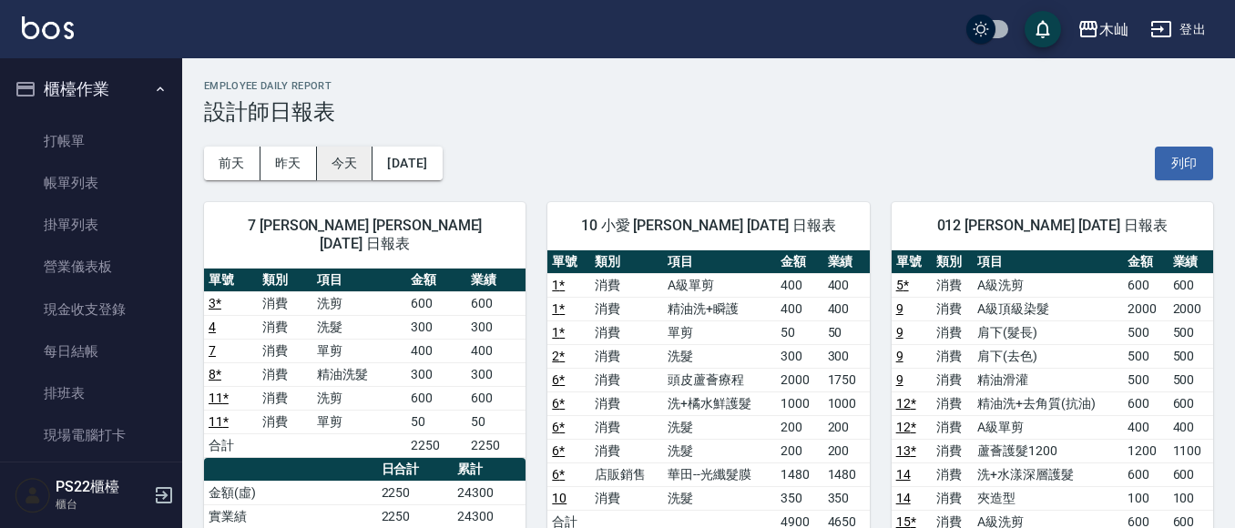
click at [335, 159] on button "今天" at bounding box center [345, 164] width 56 height 34
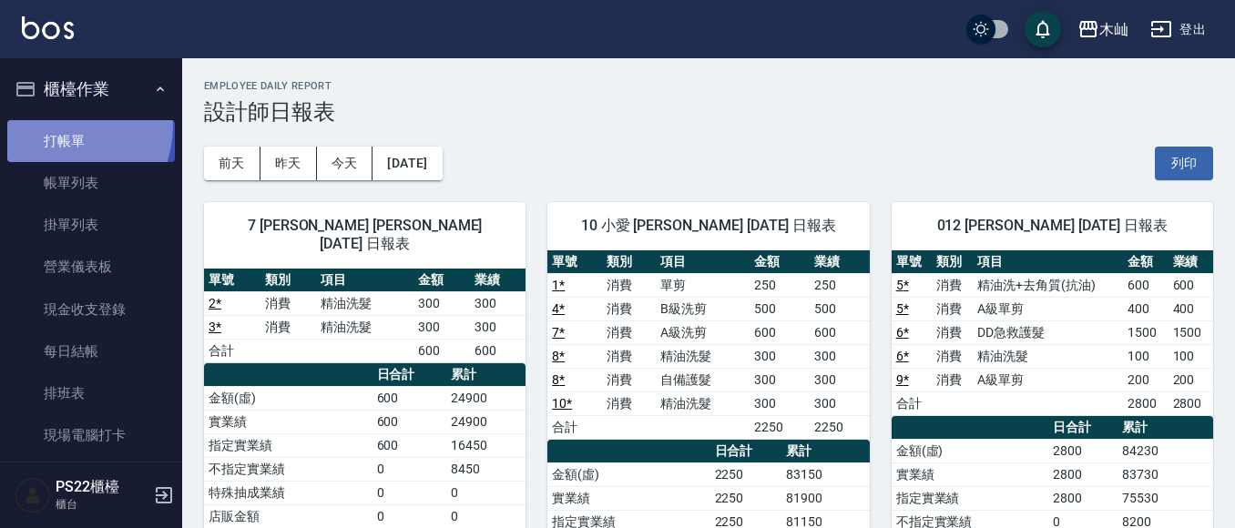
click at [54, 125] on link "打帳單" at bounding box center [91, 141] width 168 height 42
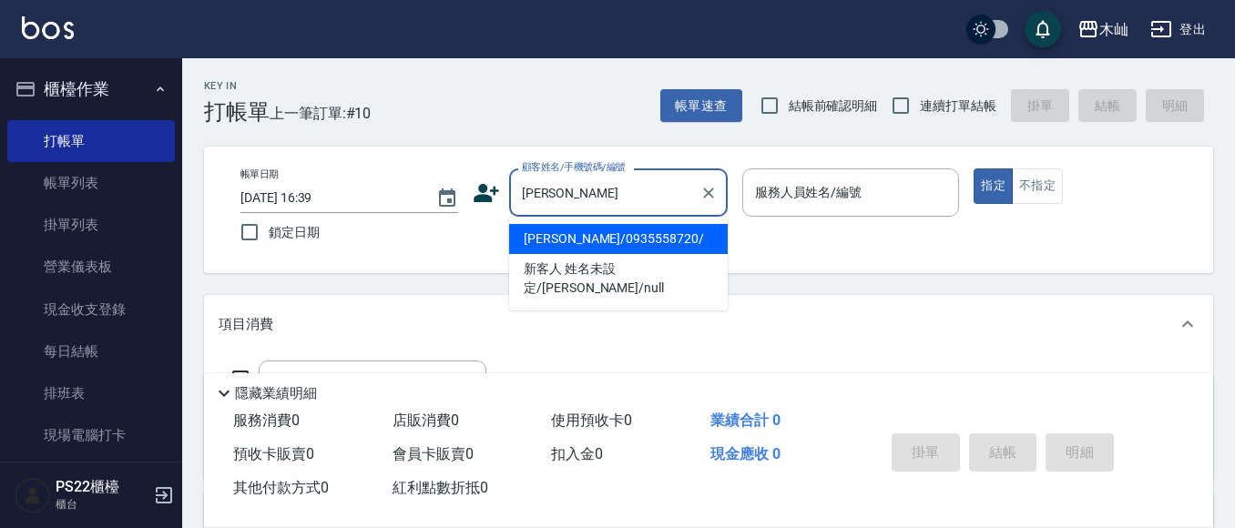
click at [559, 236] on li "[PERSON_NAME]/0935558720/" at bounding box center [618, 239] width 219 height 30
type input "[PERSON_NAME]/0935558720/"
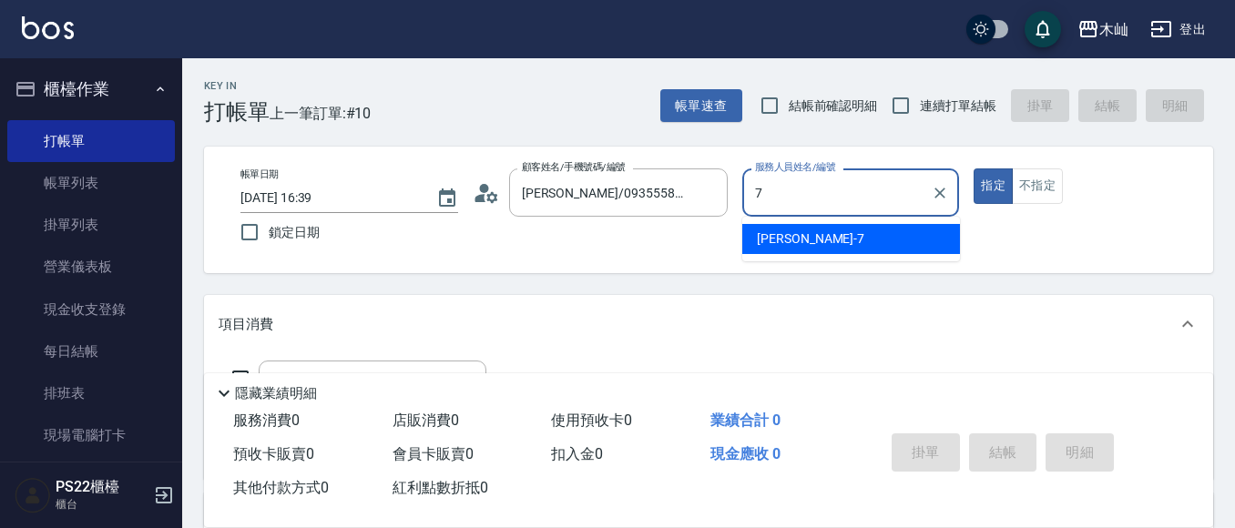
type input "[PERSON_NAME]-7"
type button "true"
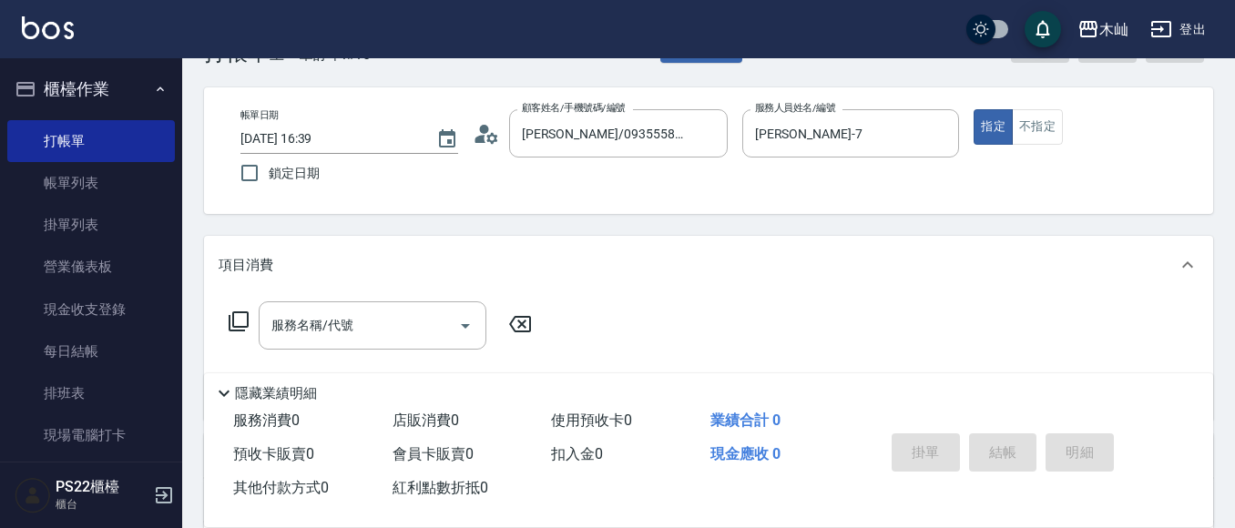
scroll to position [91, 0]
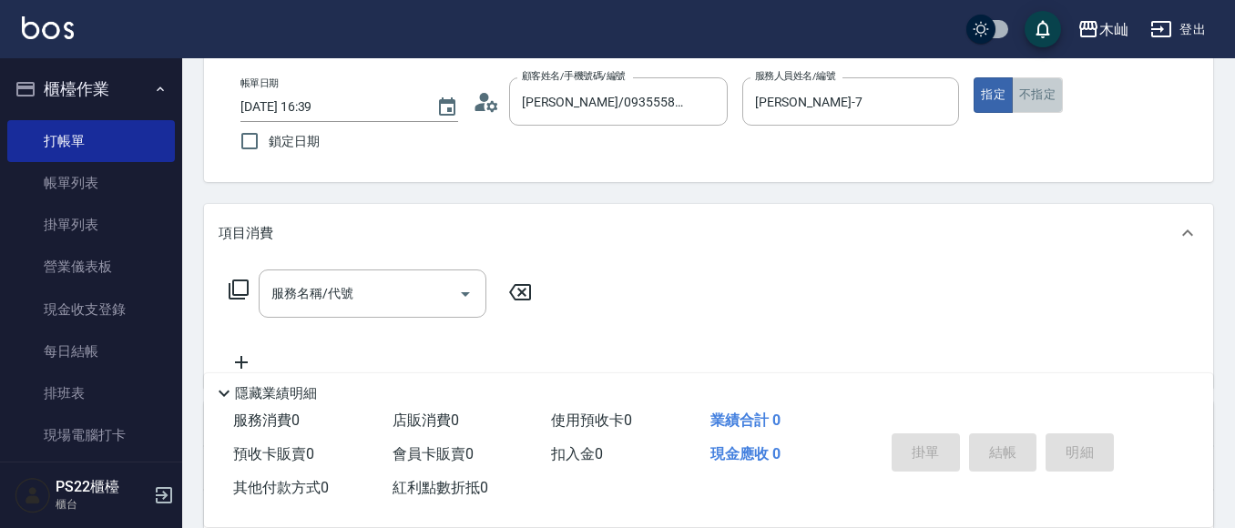
drag, startPoint x: 1054, startPoint y: 98, endPoint x: 772, endPoint y: 165, distance: 290.0
click at [1054, 99] on button "不指定" at bounding box center [1037, 95] width 51 height 36
click at [318, 306] on input "服務名稱/代號" at bounding box center [359, 294] width 184 height 32
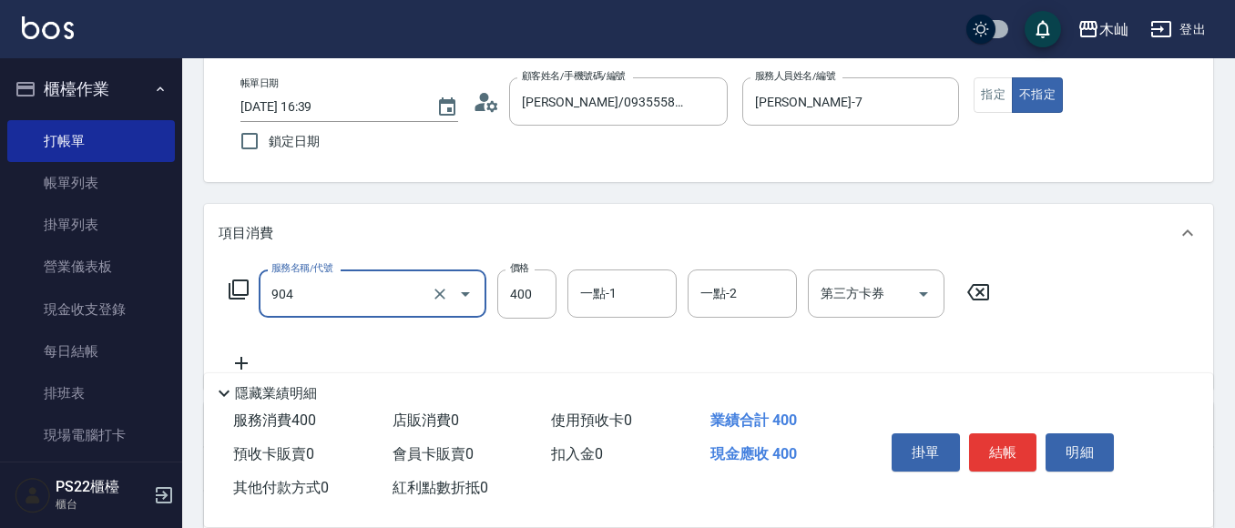
type input "精油洗+瞬護(904)"
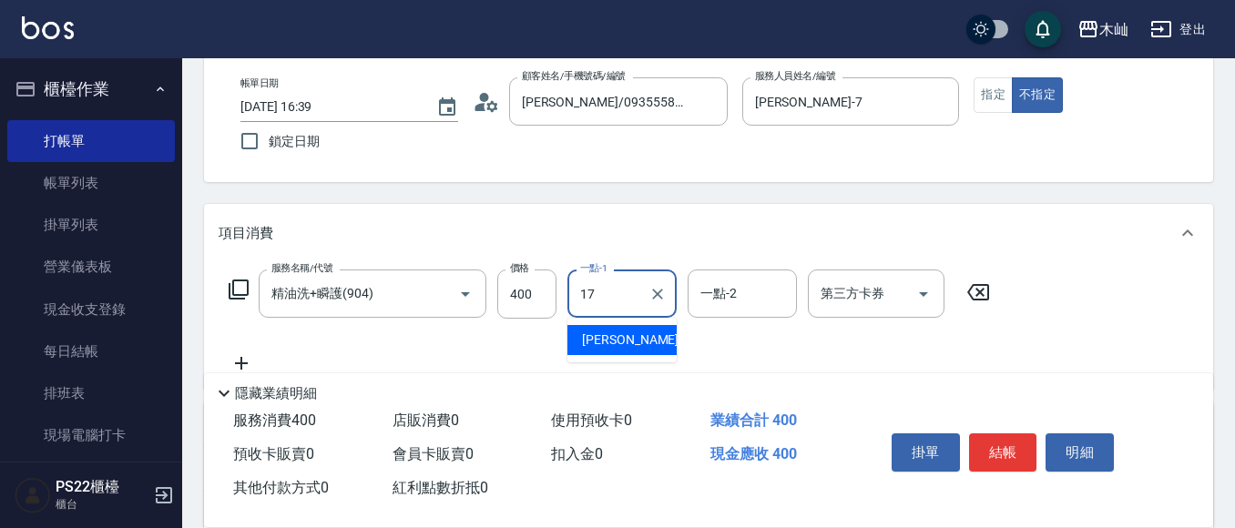
type input "[PERSON_NAME]-17"
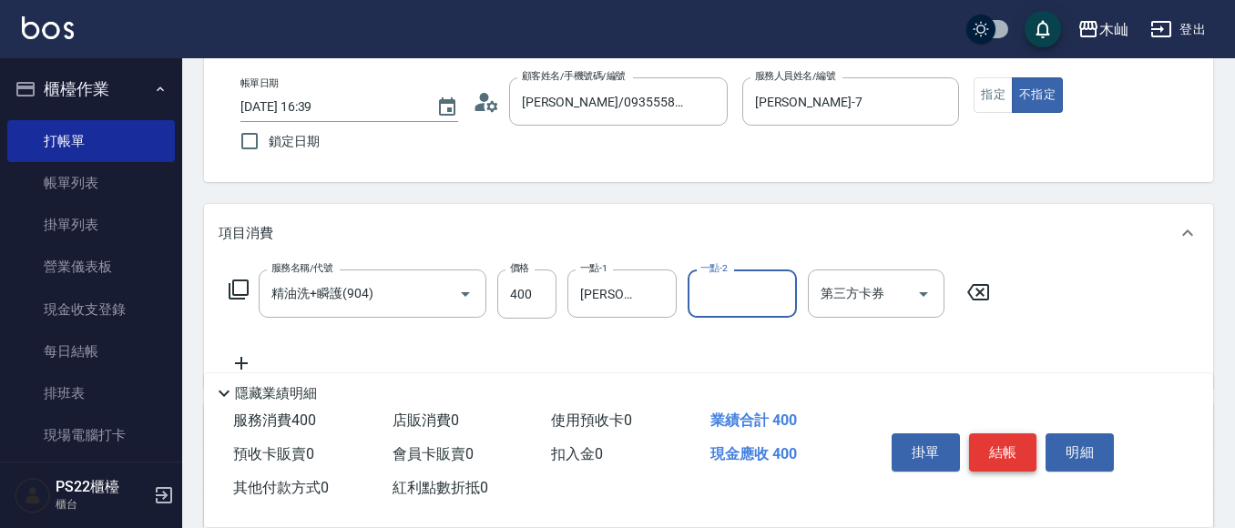
click at [992, 444] on button "結帳" at bounding box center [1003, 452] width 68 height 38
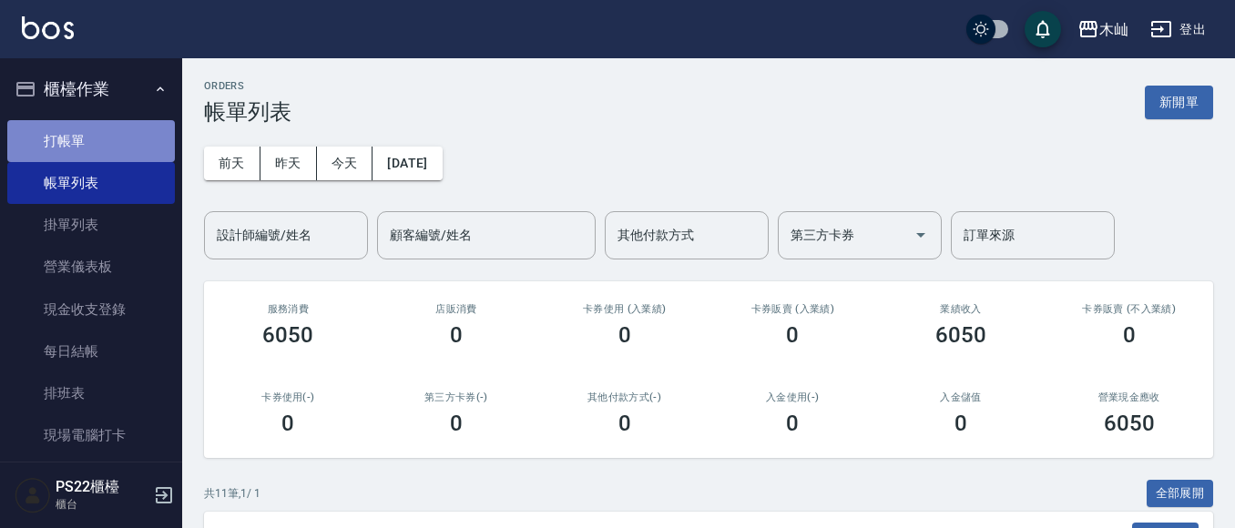
click at [90, 151] on link "打帳單" at bounding box center [91, 141] width 168 height 42
